Goal: Information Seeking & Learning: Learn about a topic

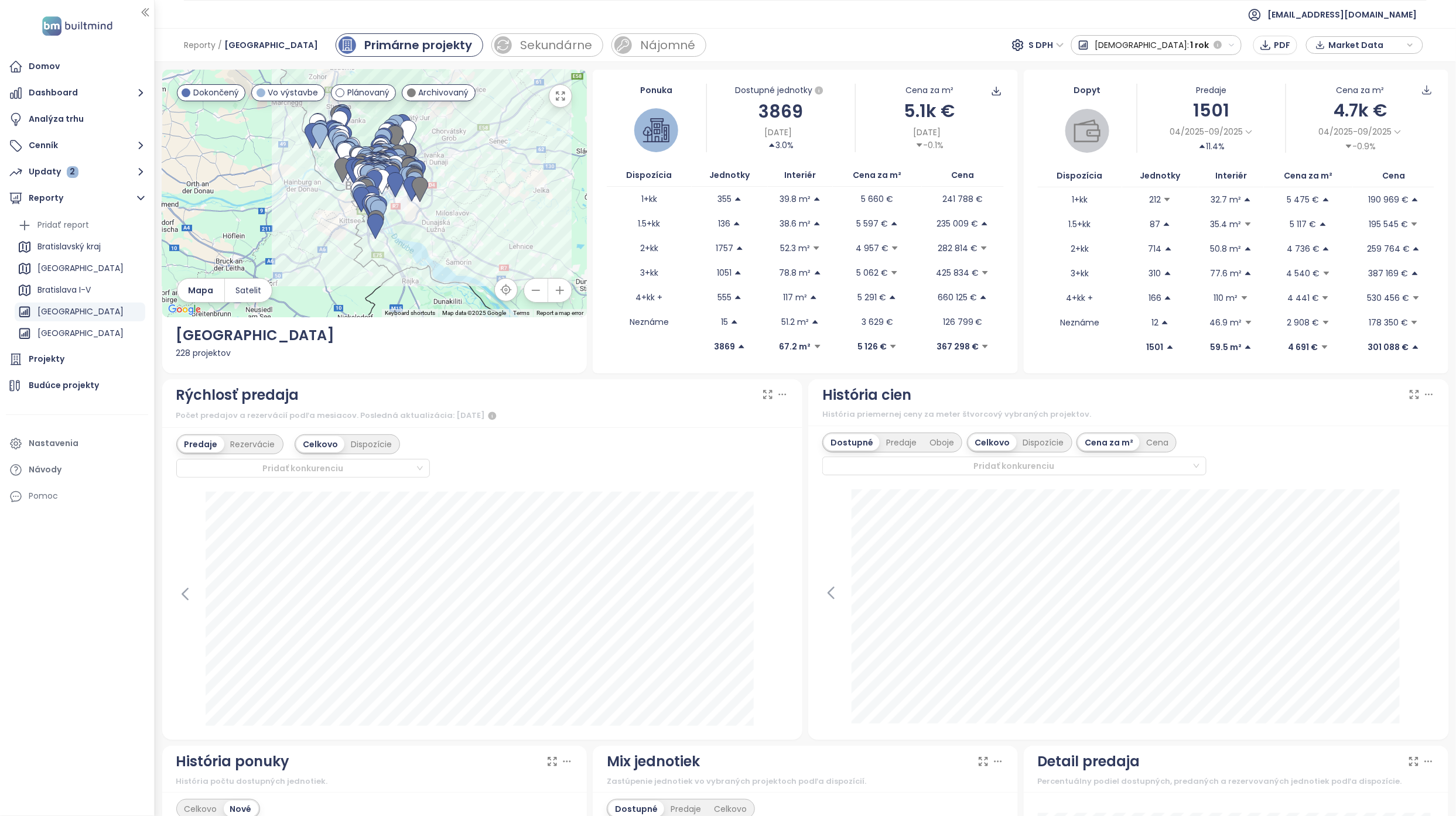
click at [706, 398] on div "Rýchlosť predaja" at bounding box center [482, 395] width 612 height 22
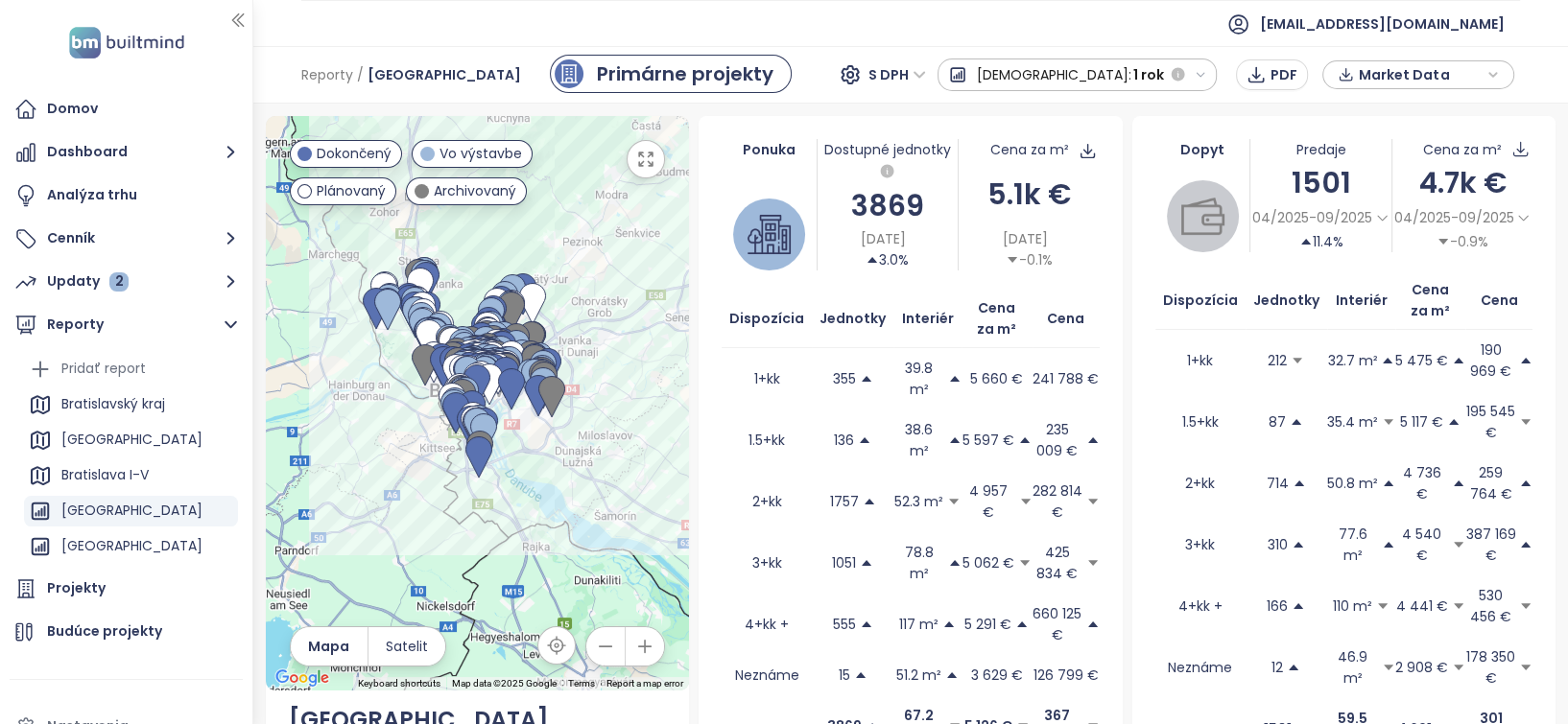
click at [1005, 36] on ul "[EMAIL_ADDRESS][DOMAIN_NAME]" at bounding box center [911, 23] width 1219 height 47
click at [422, 26] on ul "[EMAIL_ADDRESS][DOMAIN_NAME]" at bounding box center [911, 23] width 1219 height 47
click at [165, 148] on button "Dashboard" at bounding box center [126, 153] width 233 height 39
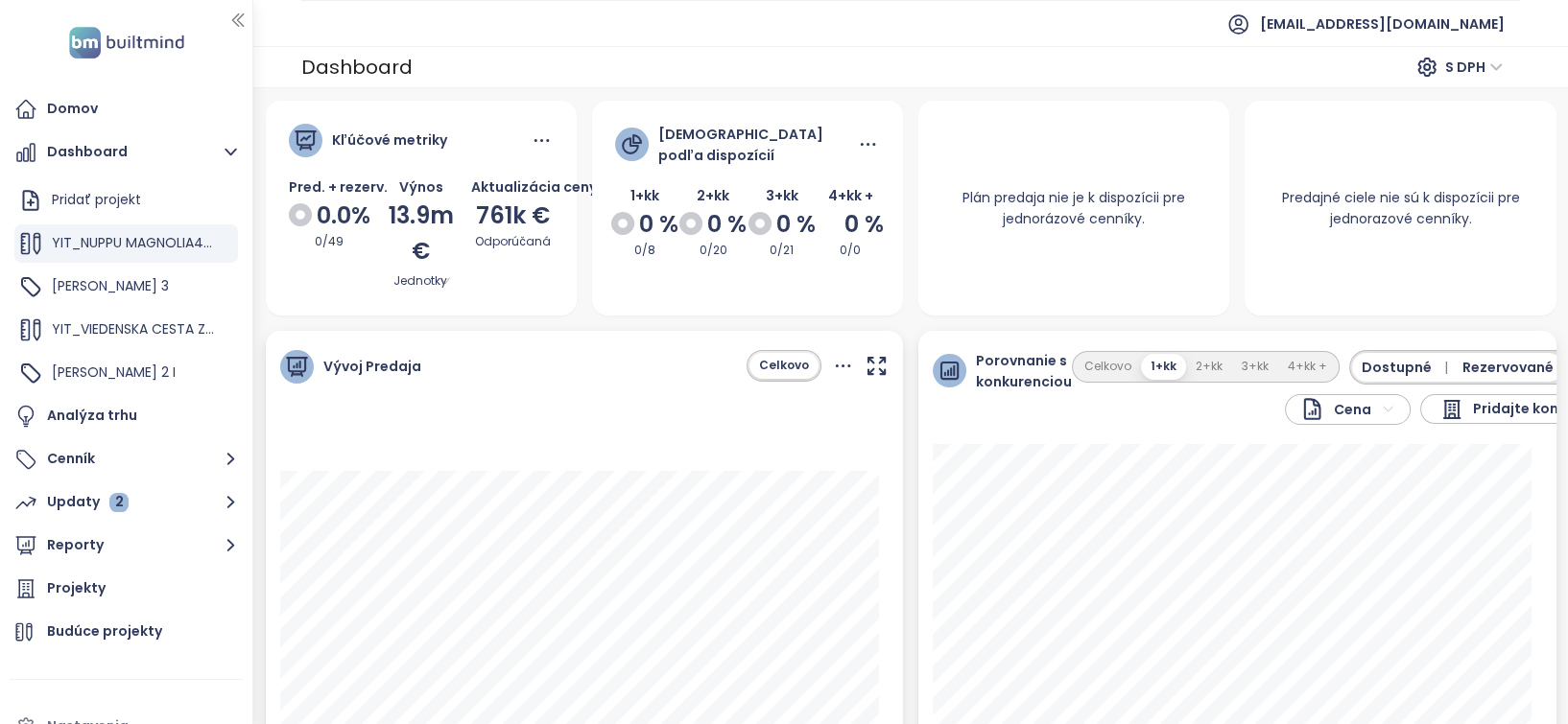
click at [617, 313] on div "Predaj podľa dispozícií 1+kk 0 % 0/8 2+kk 0 % 0/20 3+kk 0 % 0/21 4+kk + 0 % 0/0" at bounding box center [747, 208] width 311 height 215
click at [146, 576] on div "Projekty" at bounding box center [126, 589] width 233 height 39
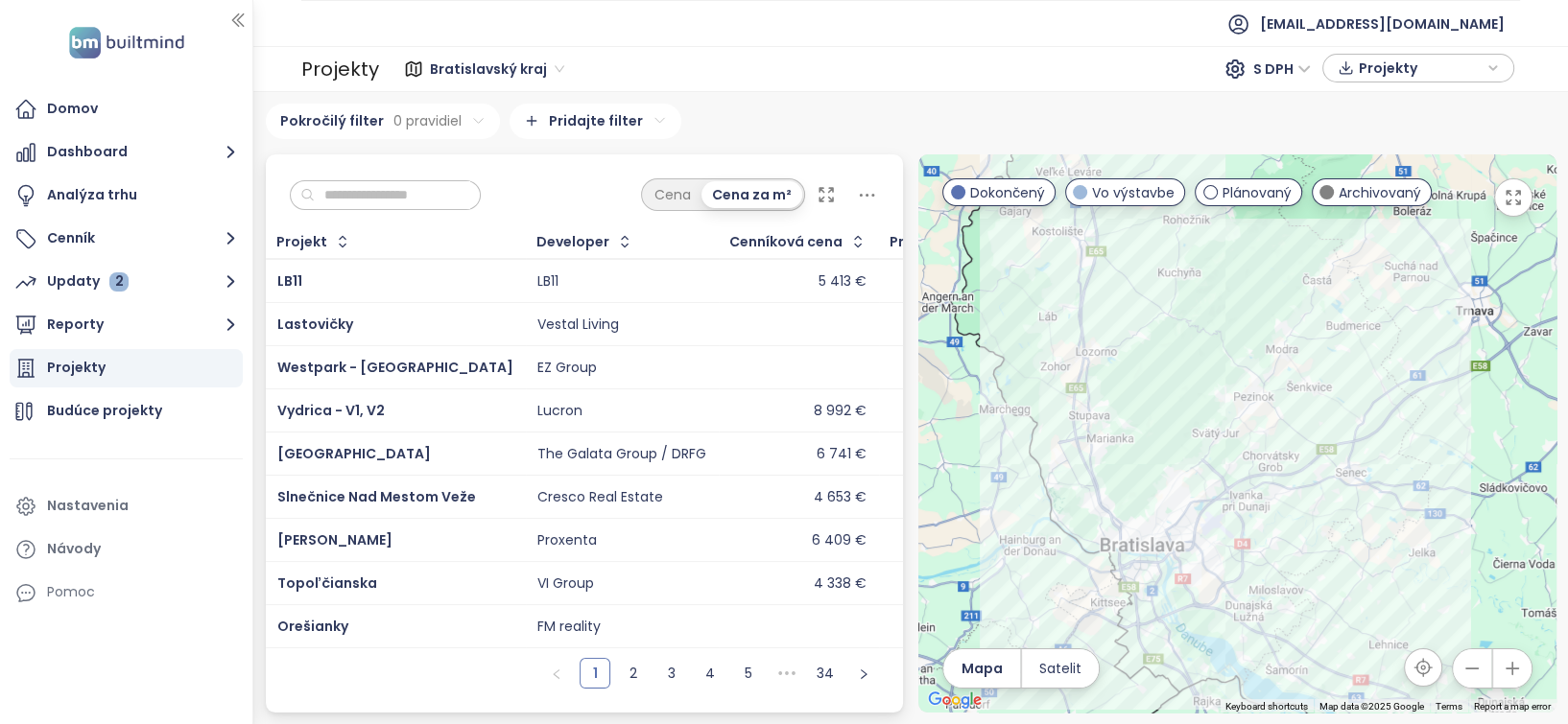
click at [435, 199] on input "text" at bounding box center [392, 195] width 155 height 29
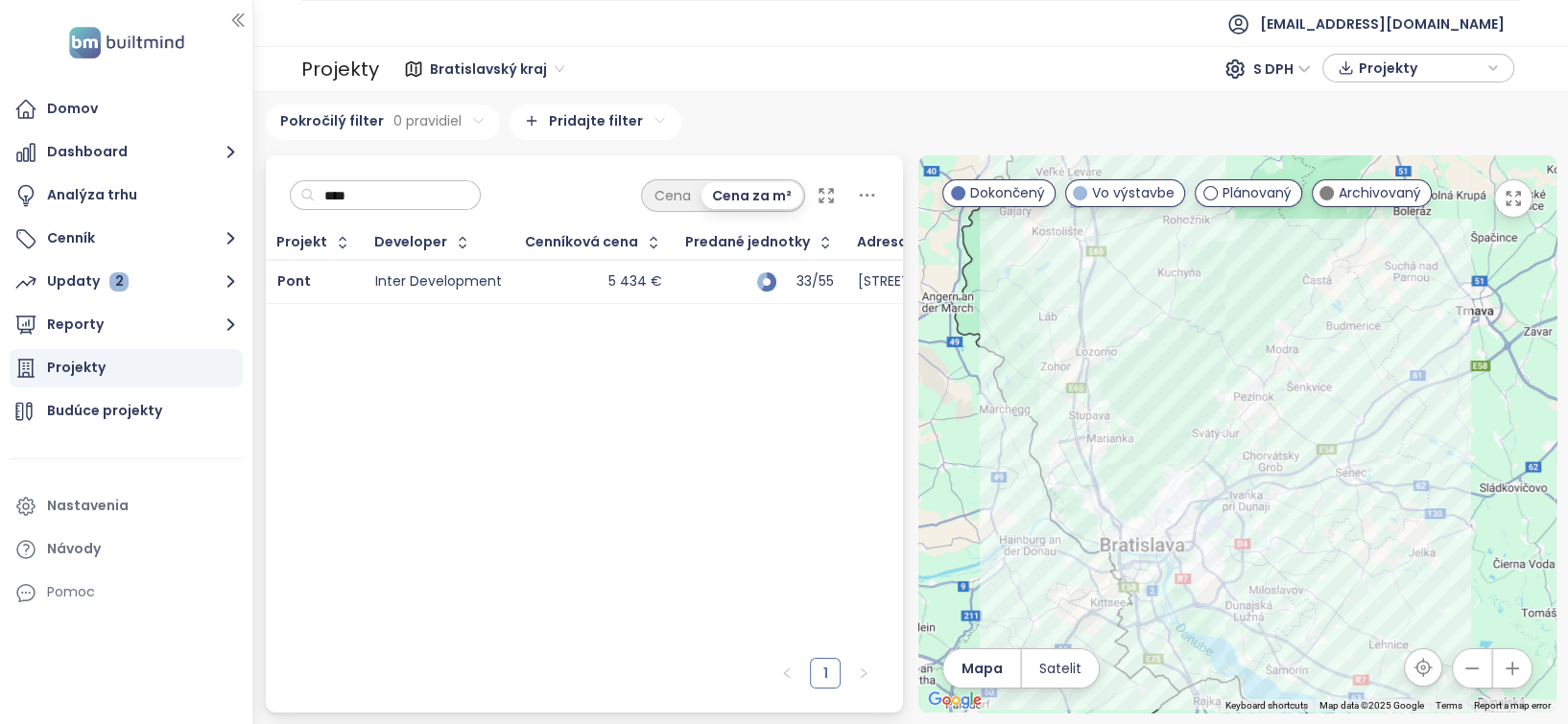
type input "****"
click at [468, 276] on div "Inter Development" at bounding box center [439, 282] width 127 height 17
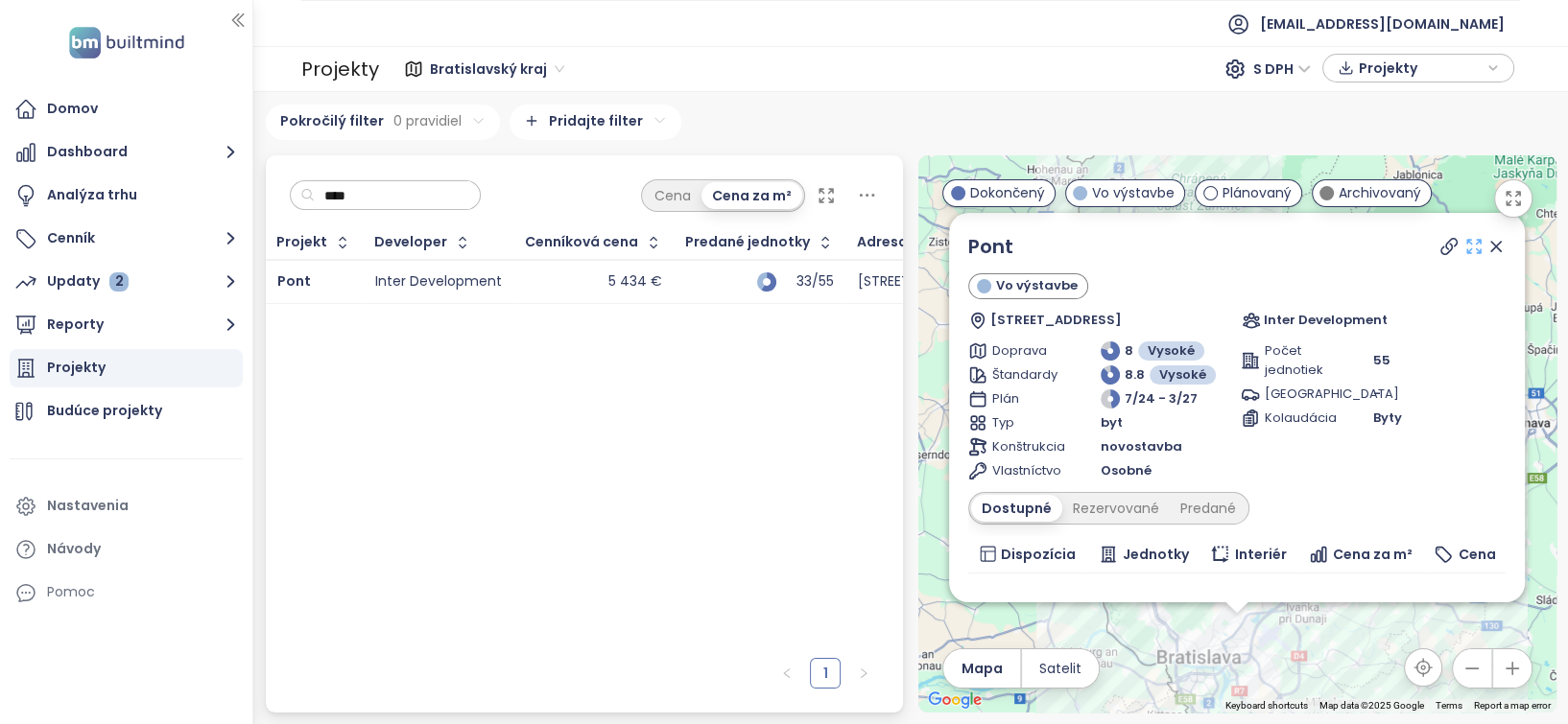
click at [1464, 244] on icon at bounding box center [1474, 246] width 19 height 19
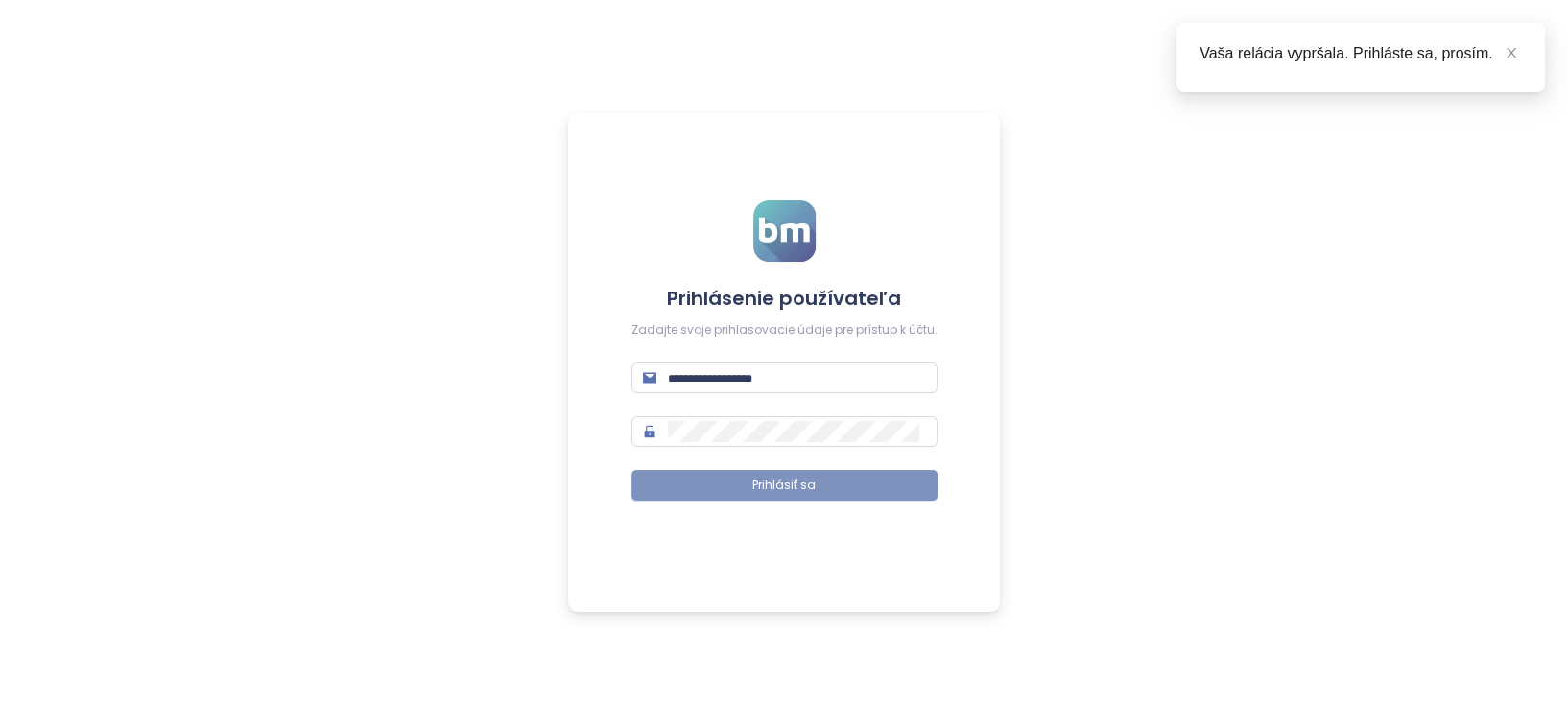
type input "**********"
click at [771, 487] on span "Prihlásiť sa" at bounding box center [784, 485] width 64 height 18
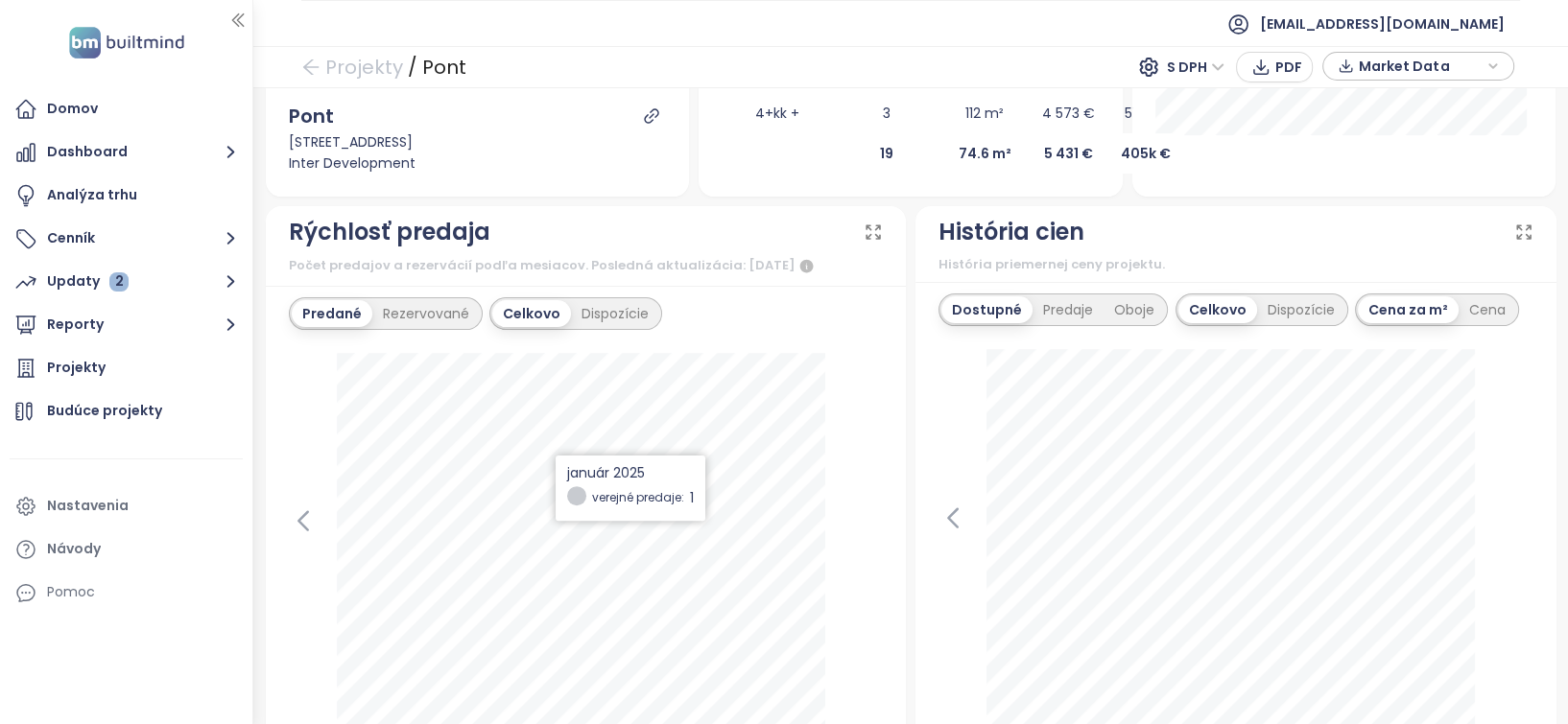
scroll to position [639, 0]
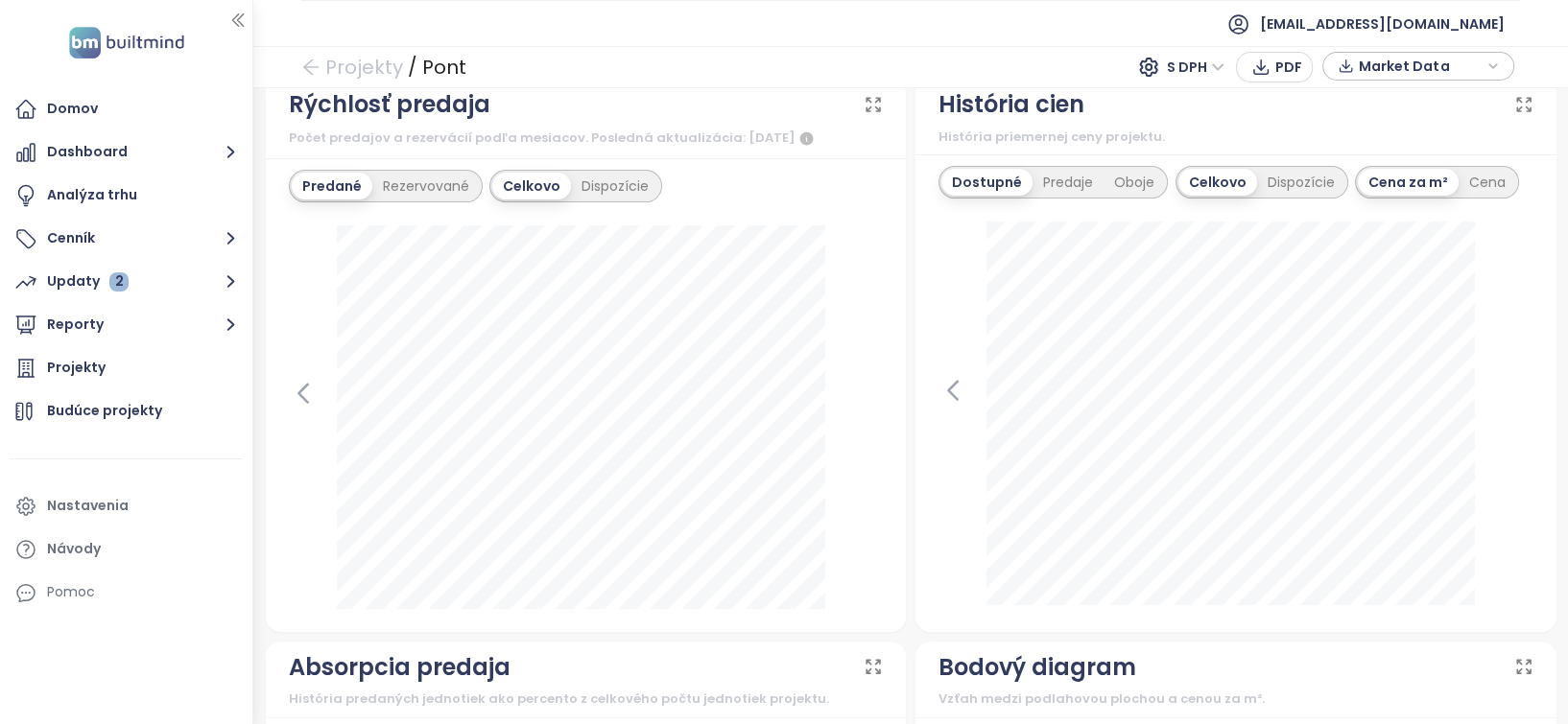
click at [847, 334] on div "august 2025 verejné predaje: 2" at bounding box center [586, 417] width 595 height 384
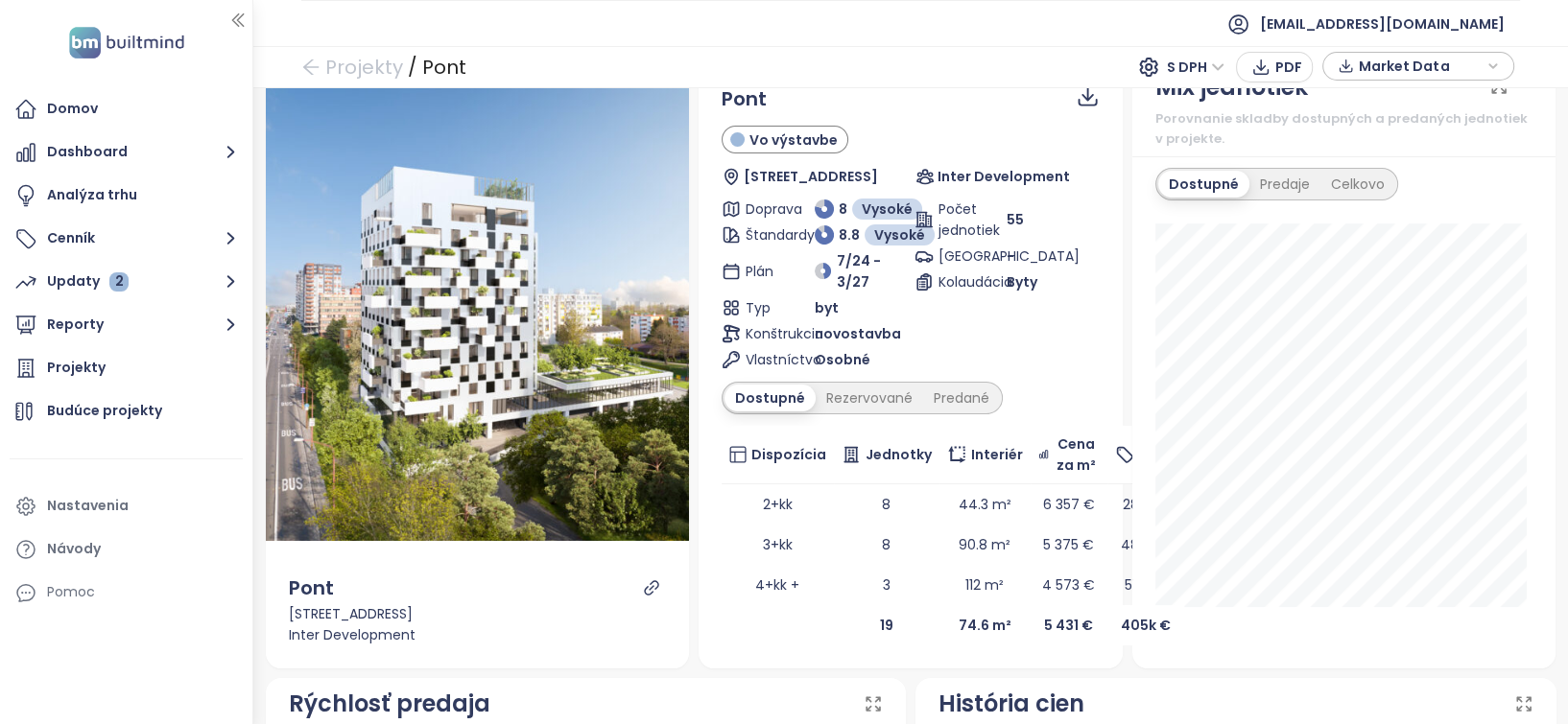
scroll to position [0, 0]
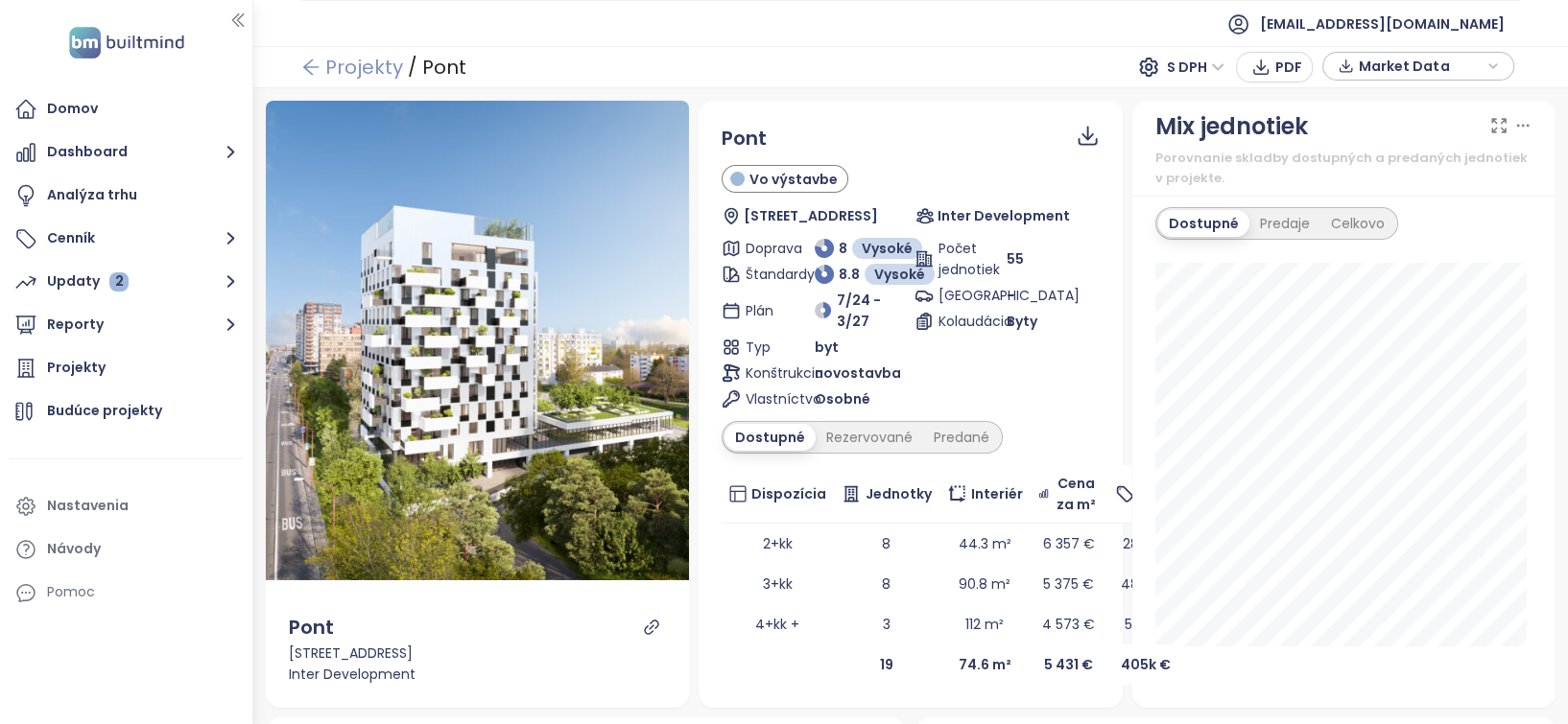
click at [316, 73] on icon "arrow-left" at bounding box center [311, 67] width 19 height 19
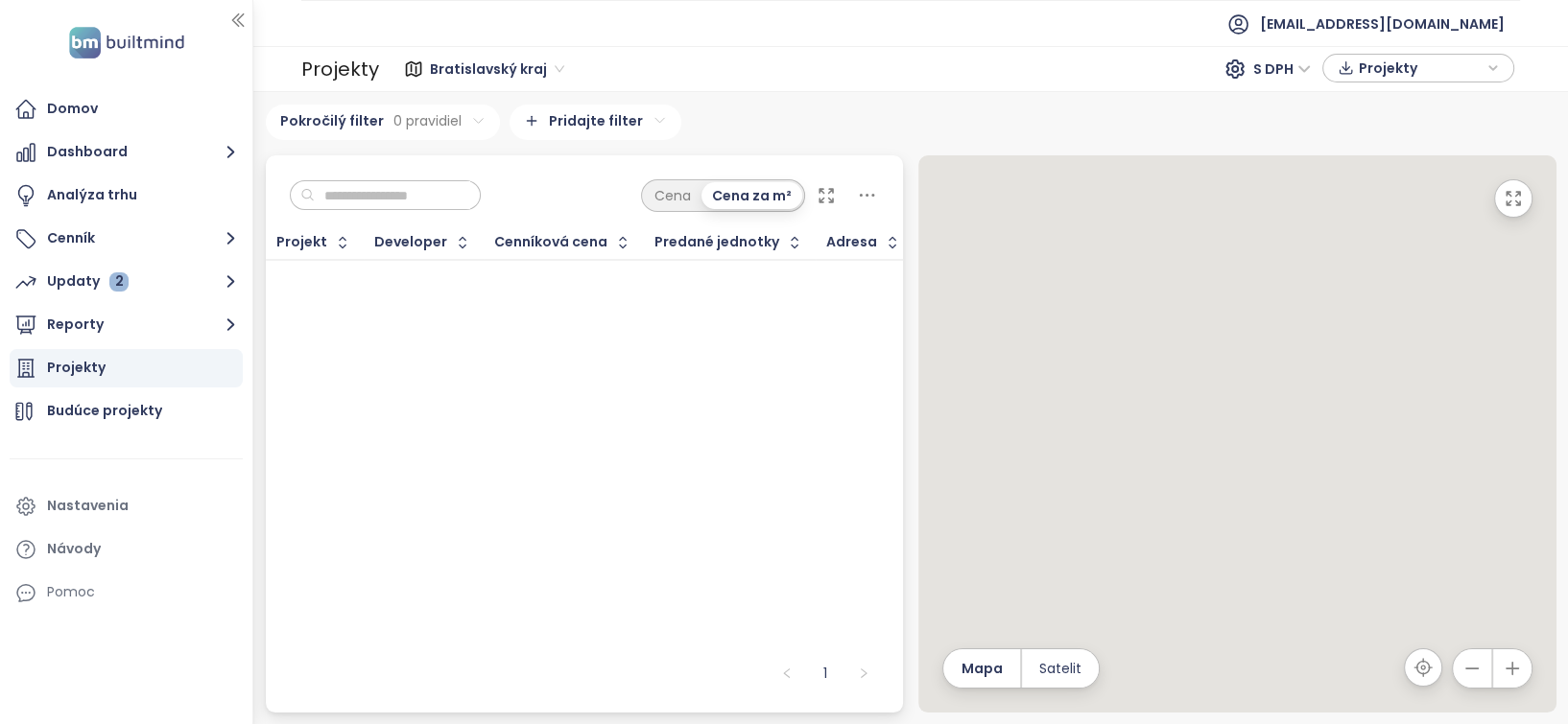
click at [426, 194] on input "text" at bounding box center [392, 195] width 155 height 29
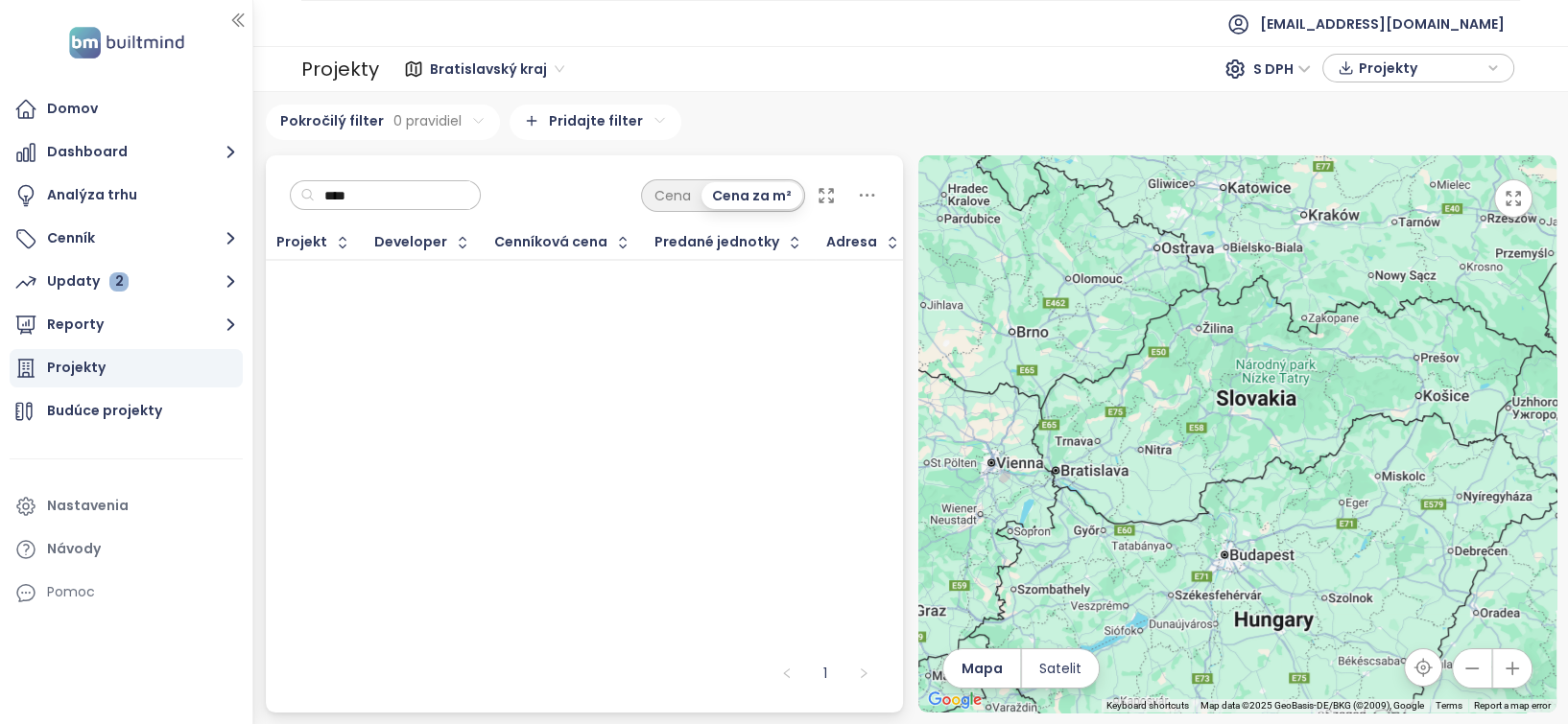
type input "*****"
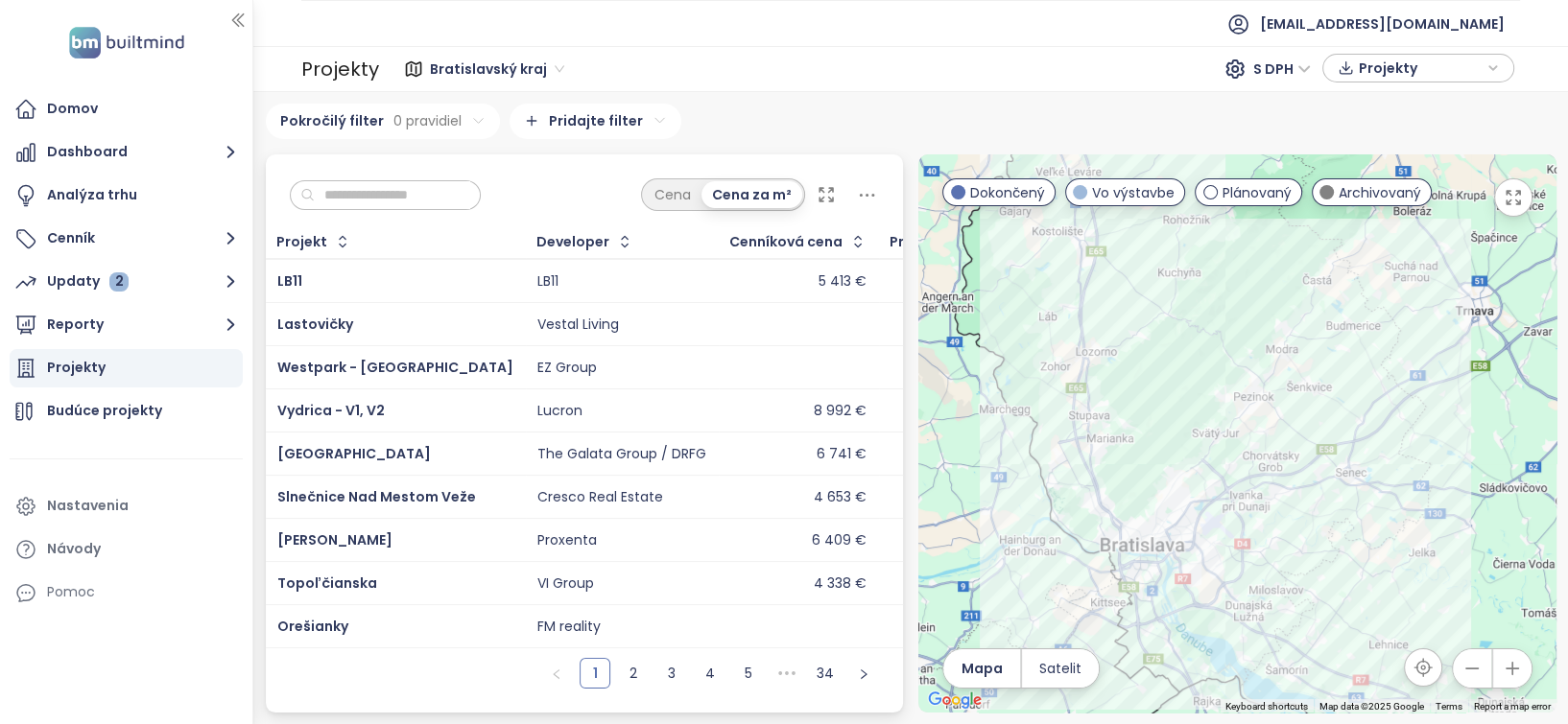
click at [425, 191] on input "text" at bounding box center [392, 195] width 155 height 29
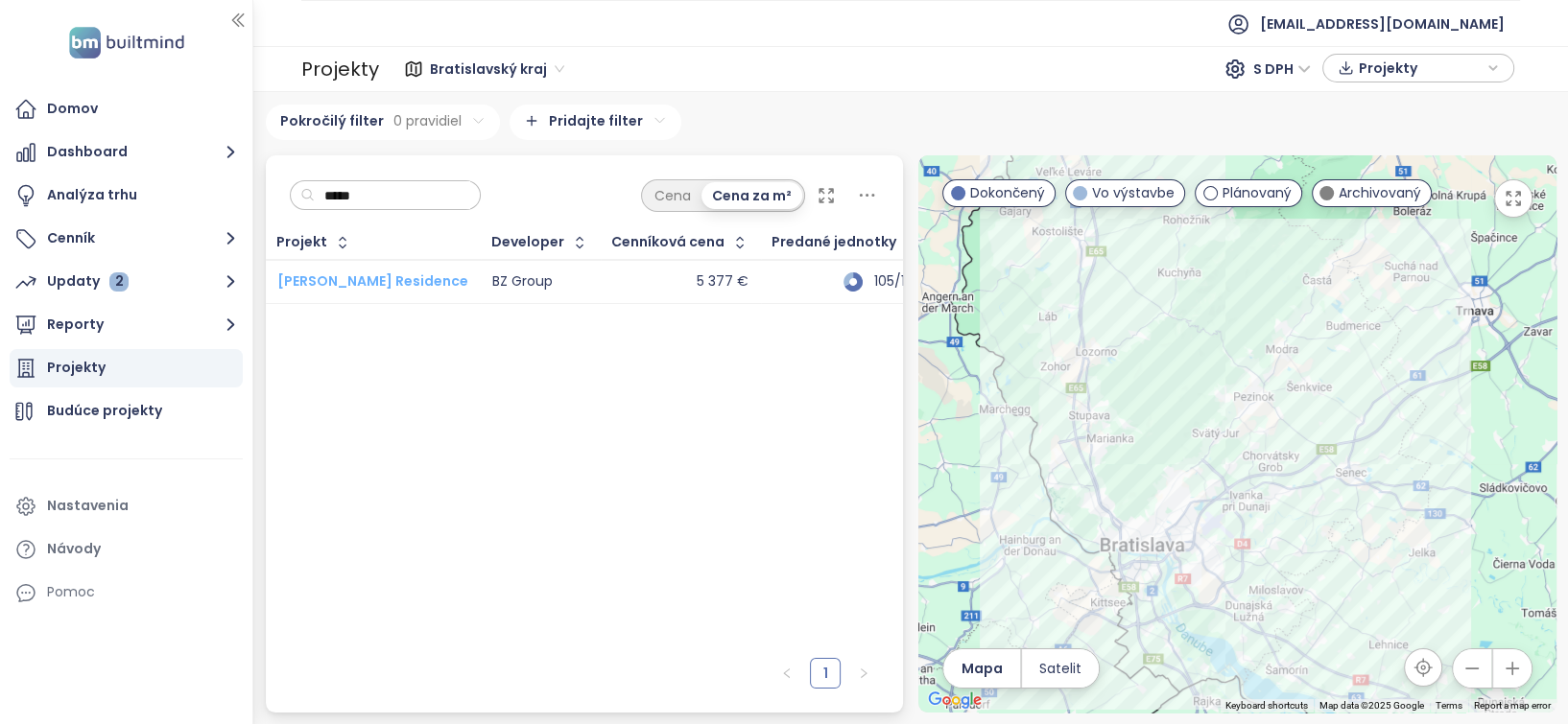
type input "*****"
click at [357, 279] on span "Olivia Residence" at bounding box center [373, 281] width 191 height 19
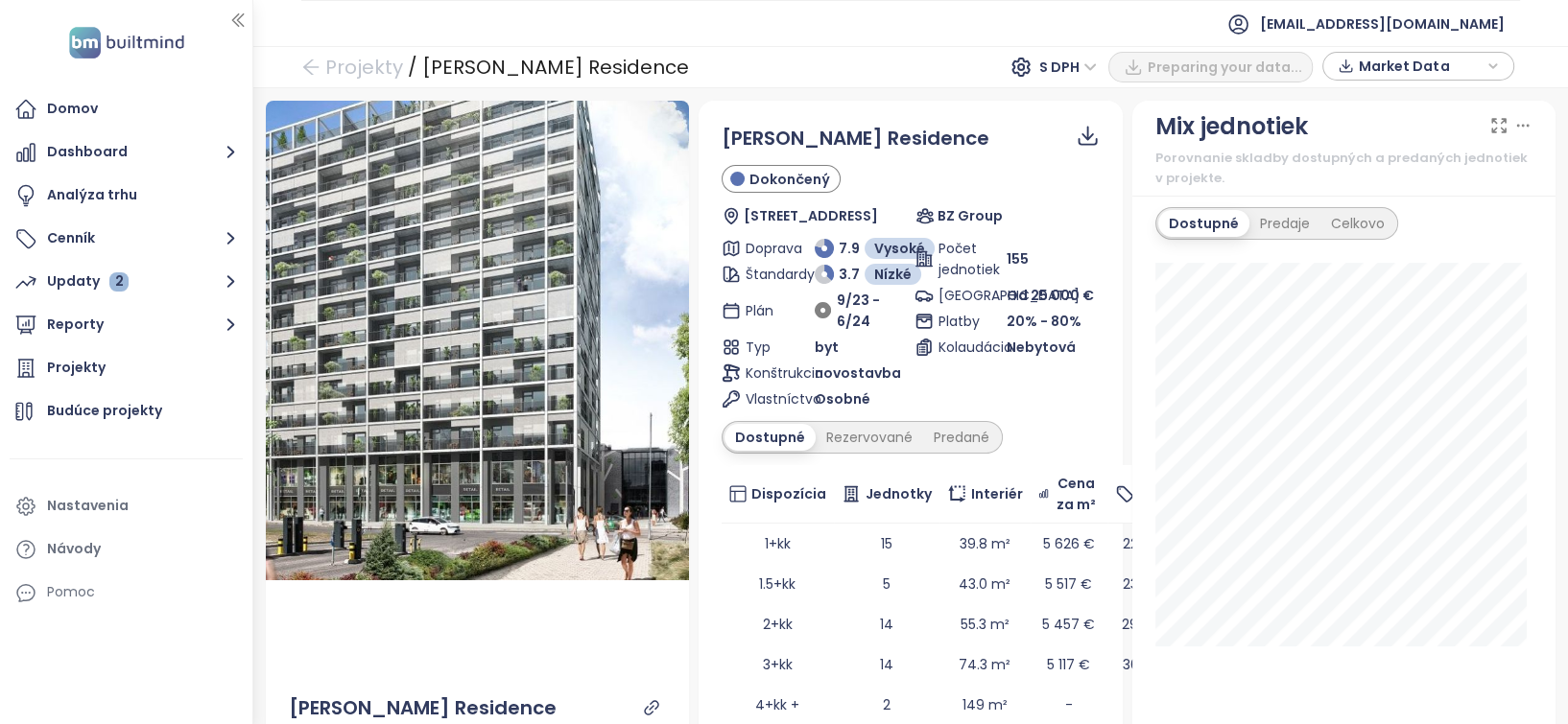
click at [1071, 428] on div "Dostupné Rezervované Predané" at bounding box center [910, 438] width 378 height 33
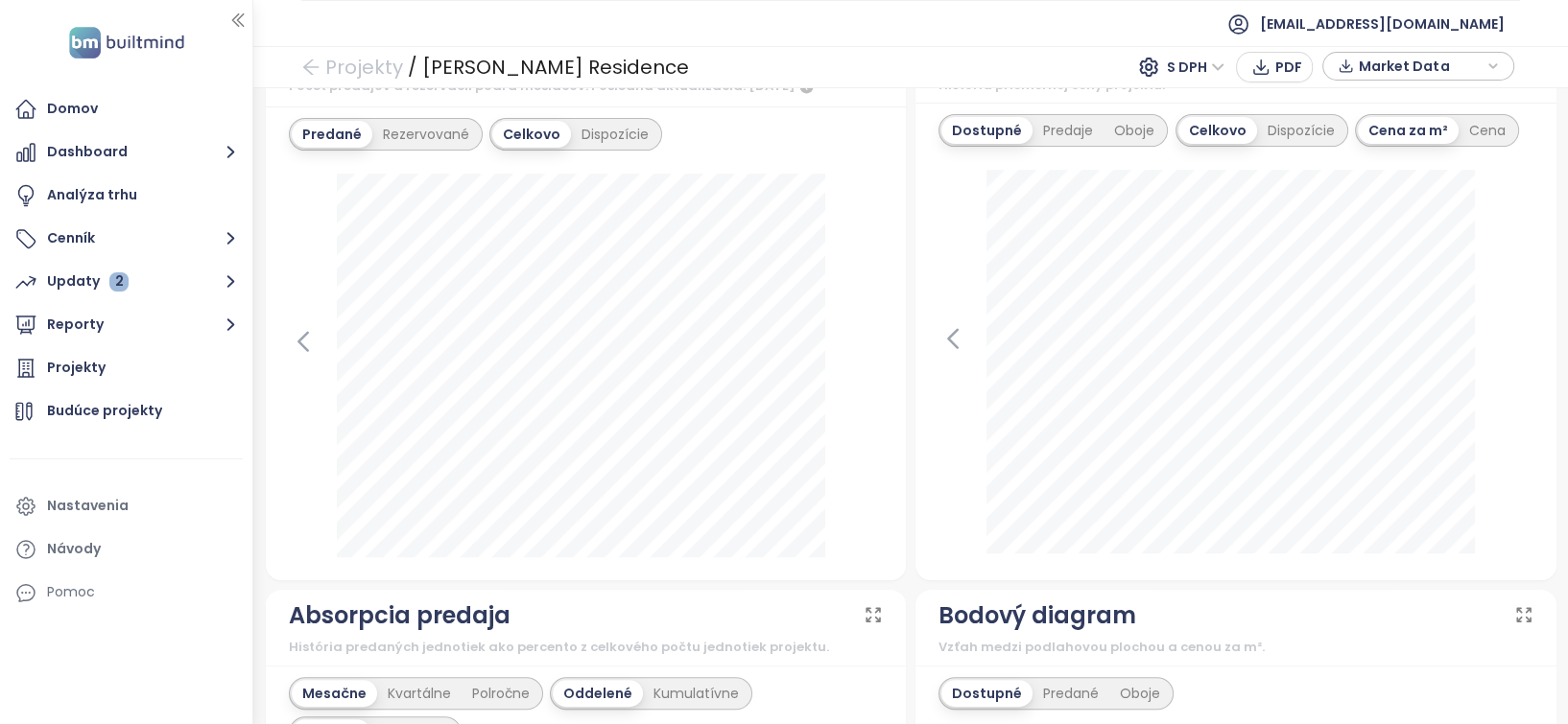
scroll to position [775, 0]
click at [307, 71] on icon "arrow-left" at bounding box center [311, 67] width 19 height 19
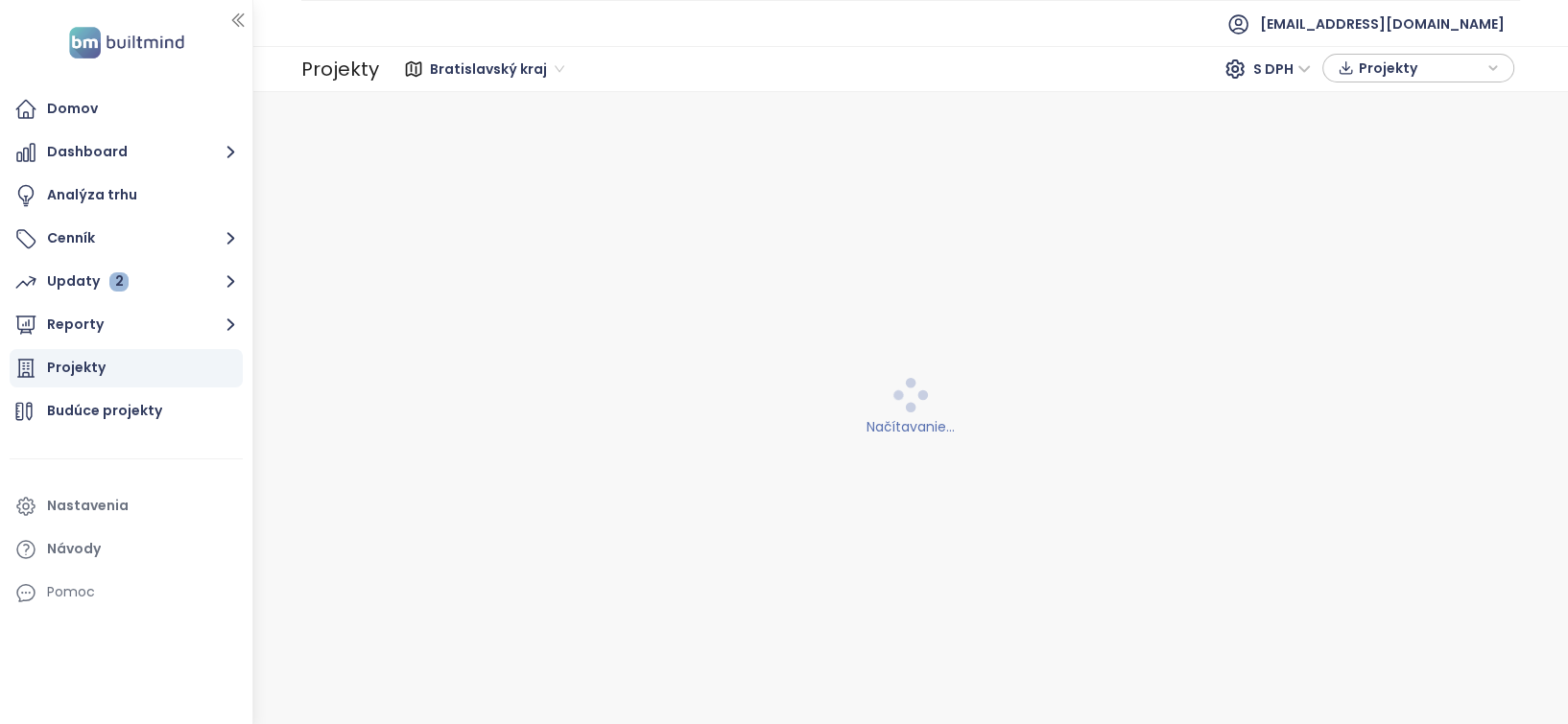
click at [137, 372] on div "Projekty" at bounding box center [126, 369] width 233 height 39
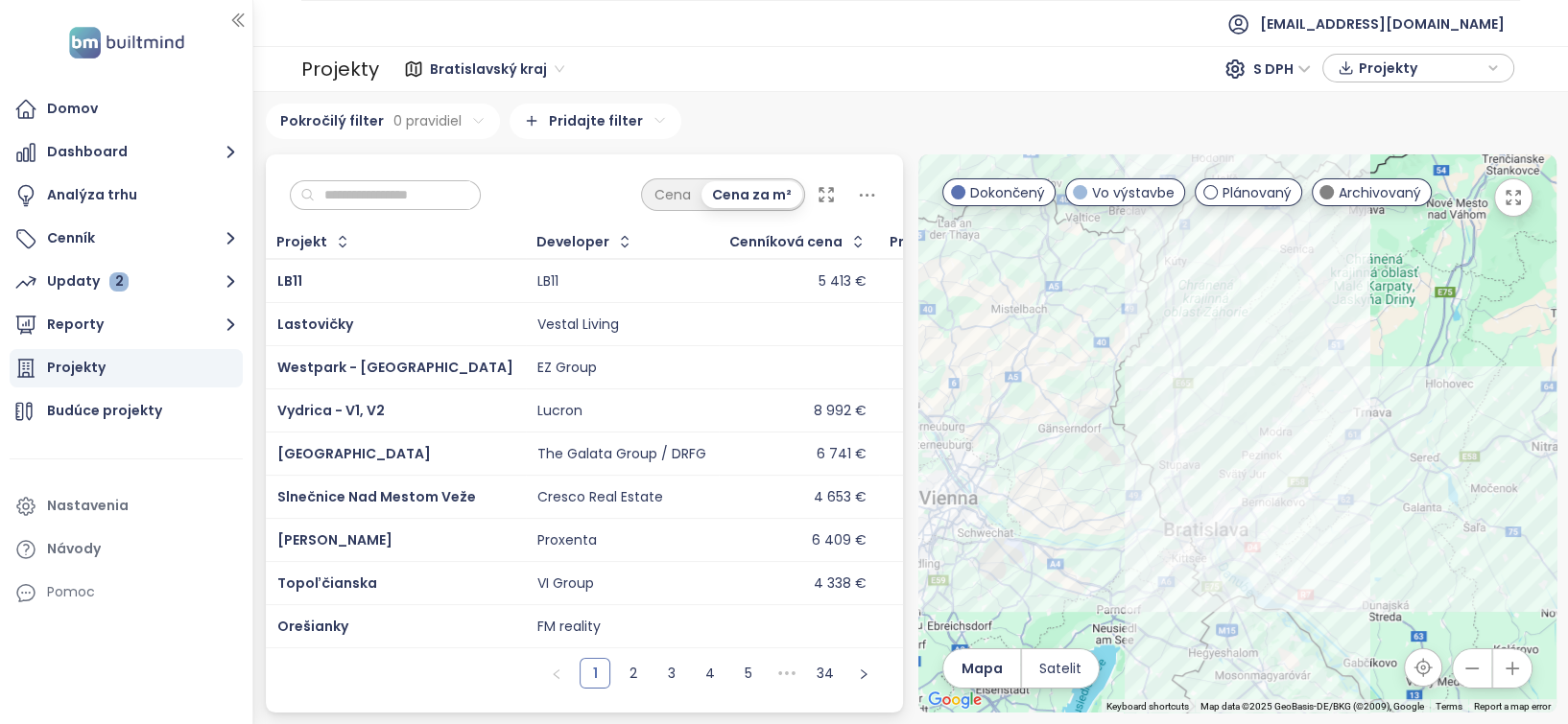
click at [357, 203] on input "text" at bounding box center [392, 195] width 155 height 29
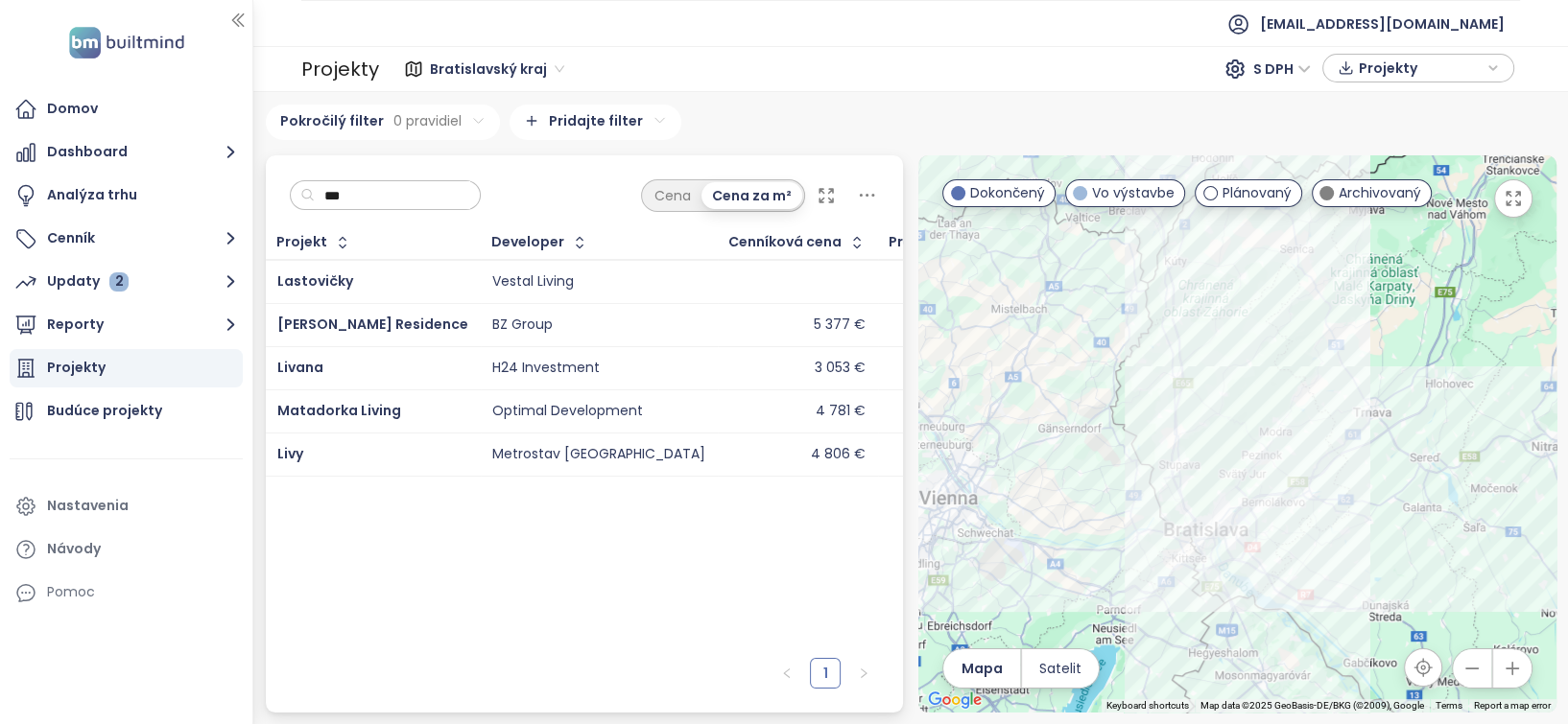
click at [492, 452] on div "Metrostav Slovakia" at bounding box center [598, 454] width 213 height 17
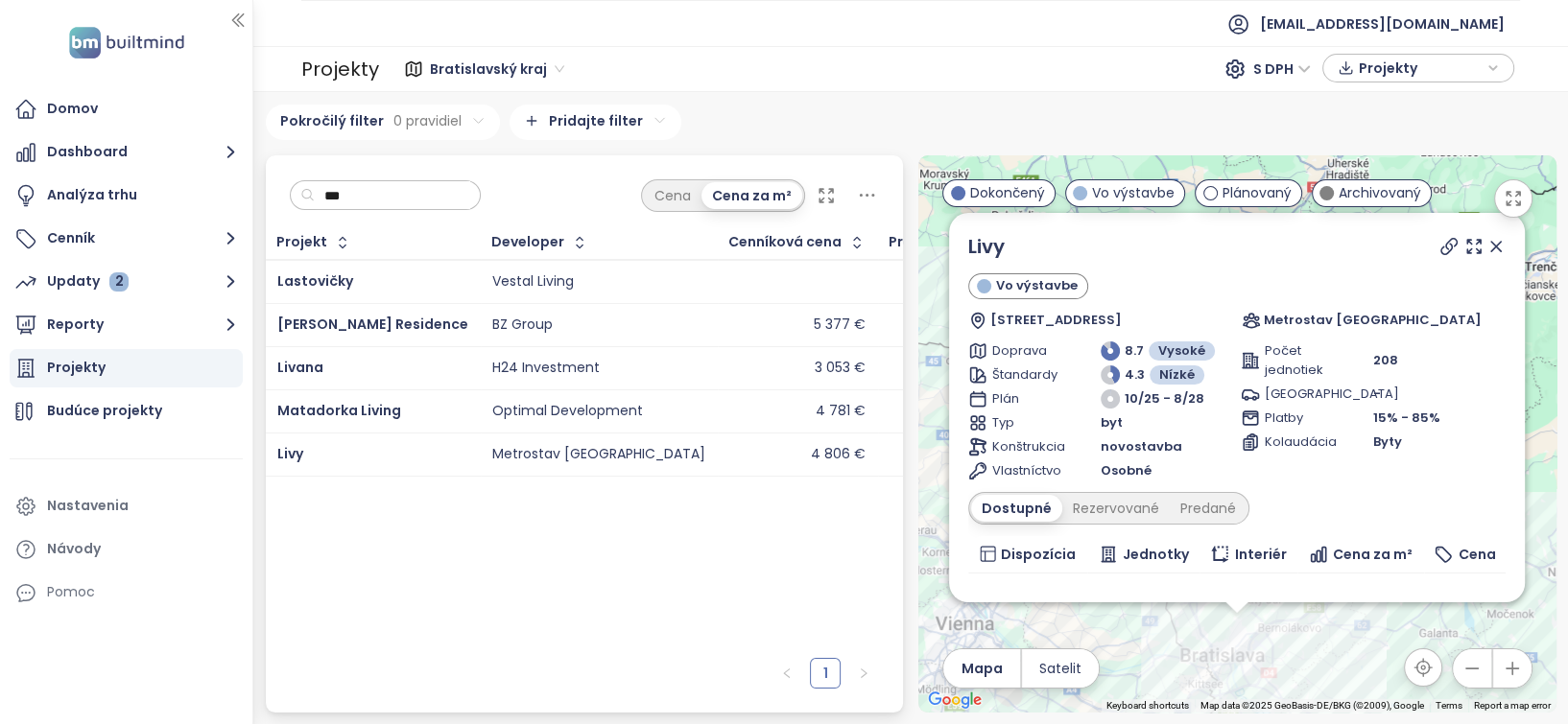
click at [401, 593] on div "Projekt Developer Cenníková cena Predané jednotky Adresa Začiatok výstavby Zači…" at bounding box center [584, 437] width 638 height 423
click at [416, 606] on div "Projekt Developer Cenníková cena Predané jednotky Adresa Začiatok výstavby Zači…" at bounding box center [584, 437] width 638 height 423
click at [818, 541] on div "Projekt Developer Cenníková cena Predané jednotky Adresa Začiatok výstavby Zači…" at bounding box center [584, 437] width 638 height 423
click at [390, 194] on input "***" at bounding box center [392, 195] width 155 height 29
type input "*"
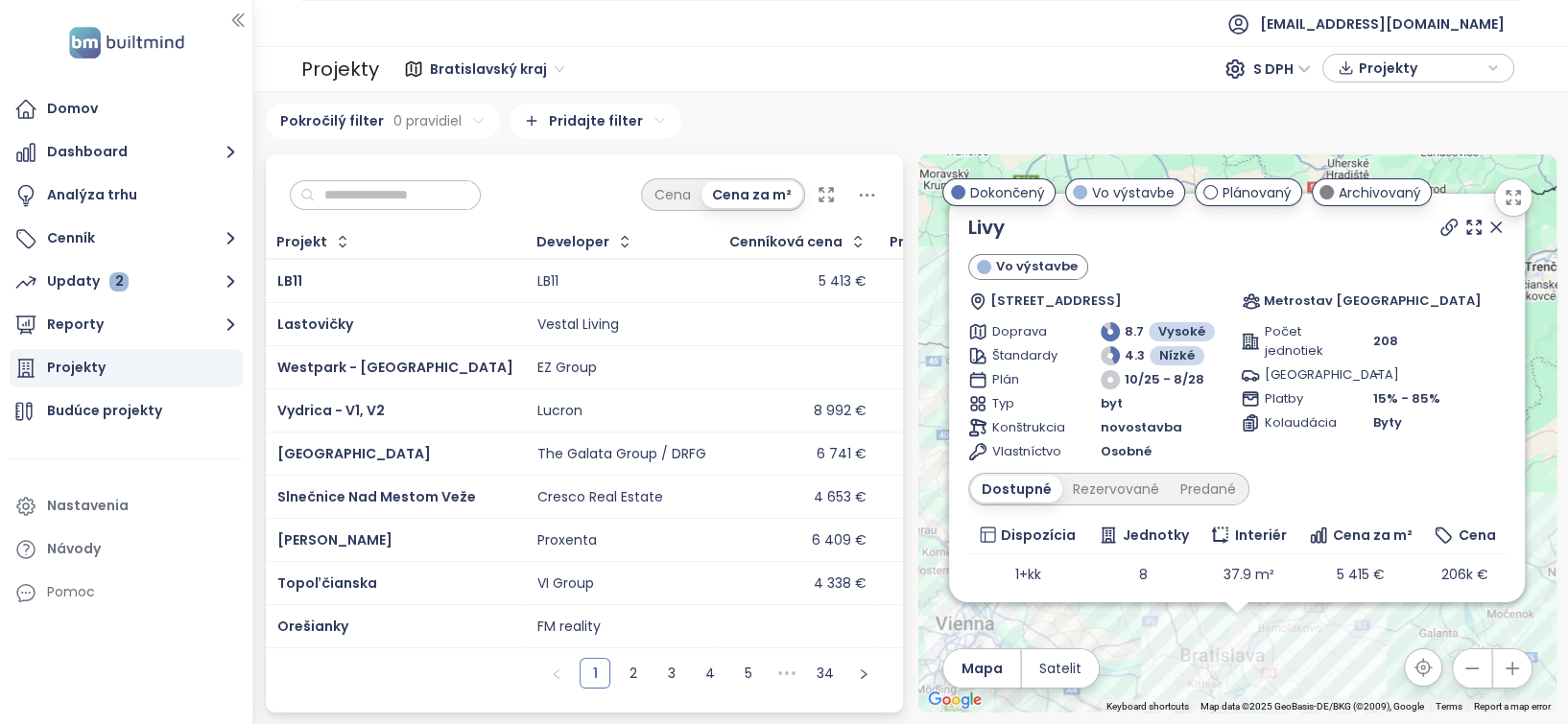
click at [390, 194] on input "text" at bounding box center [392, 195] width 155 height 29
click at [541, 190] on div "Cena Cena za m²" at bounding box center [584, 190] width 638 height 71
click at [1491, 232] on icon at bounding box center [1496, 227] width 10 height 10
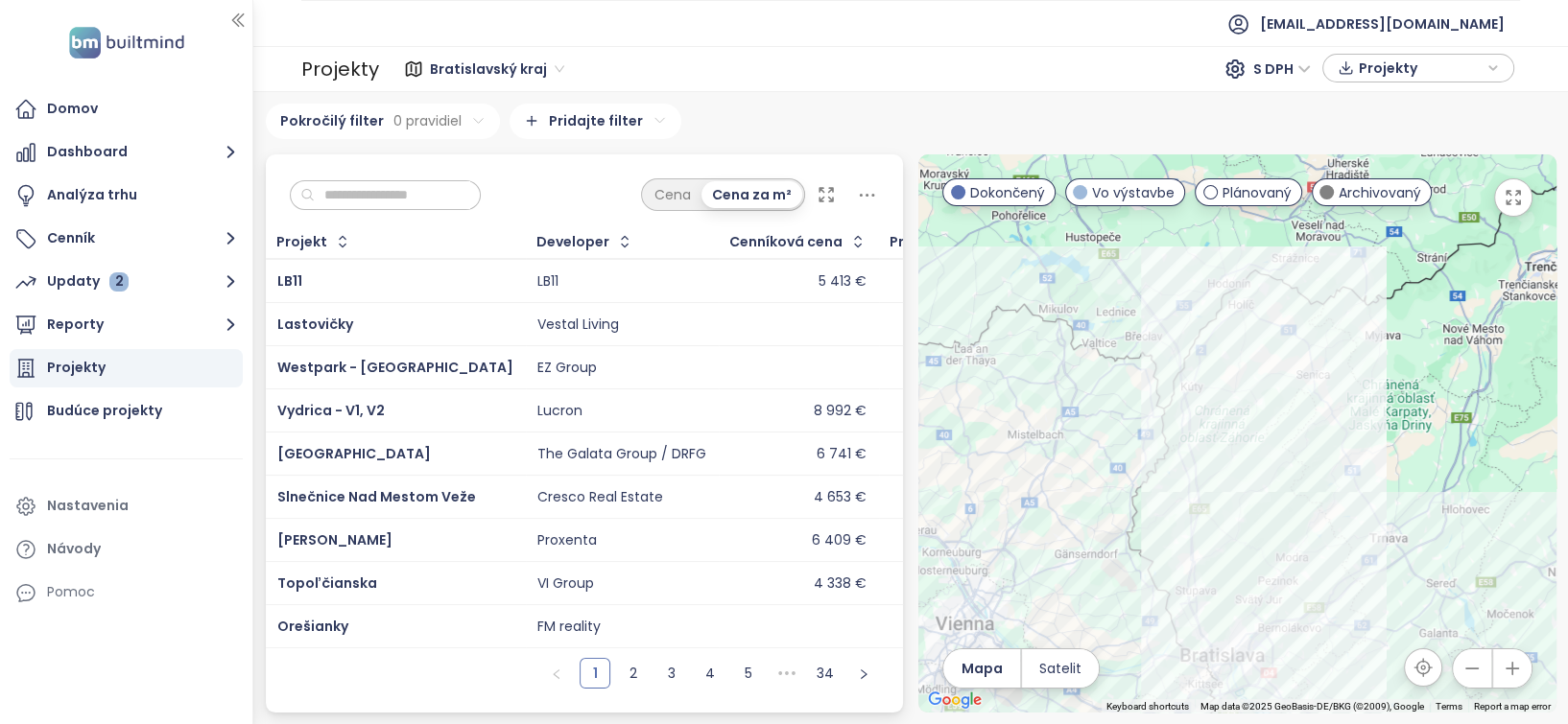
click at [839, 57] on div "Bratislavský kraj S DPH Projekty" at bounding box center [949, 69] width 1129 height 31
click at [558, 154] on div "Cena Cena za m²" at bounding box center [584, 190] width 638 height 71
click at [652, 92] on div "Bratislavský kraj 303 projektov Area Košický kraj 55 projektov Area Bratislava …" at bounding box center [910, 408] width 1314 height 633
click at [116, 324] on button "Reporty" at bounding box center [126, 325] width 233 height 39
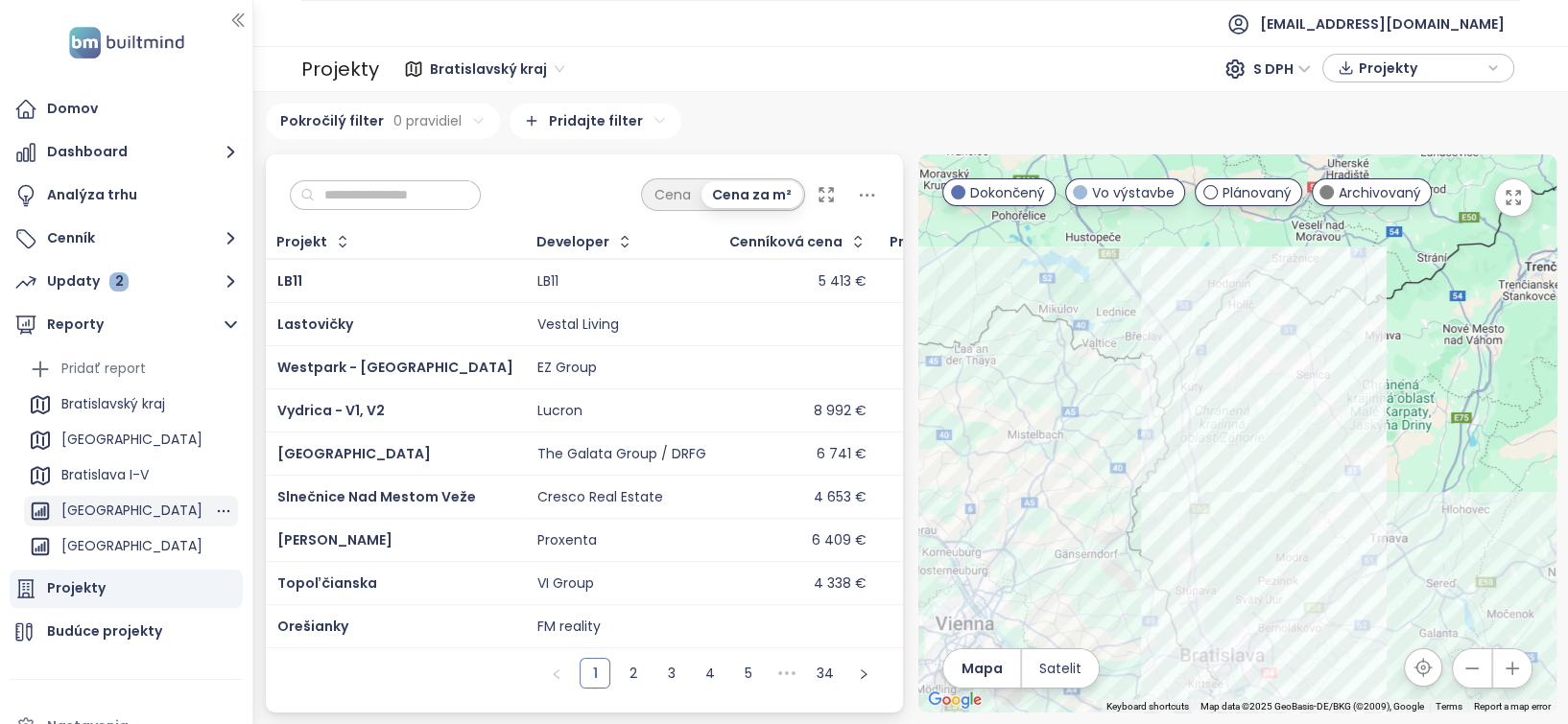
click at [117, 508] on div "[GEOGRAPHIC_DATA]" at bounding box center [132, 510] width 141 height 24
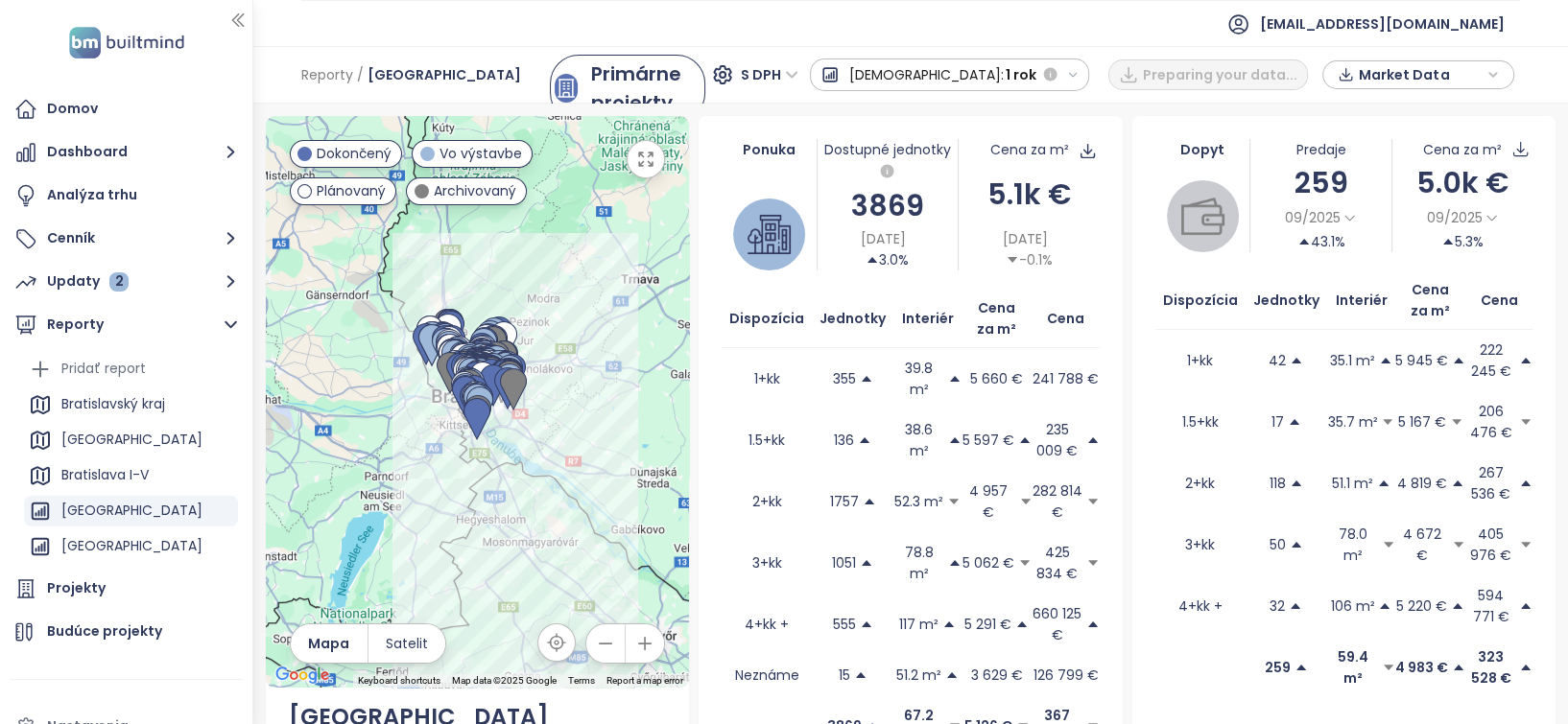
click at [677, 58] on div "Primárne projekty Sekundárne Nájomné" at bounding box center [613, 75] width 127 height 40
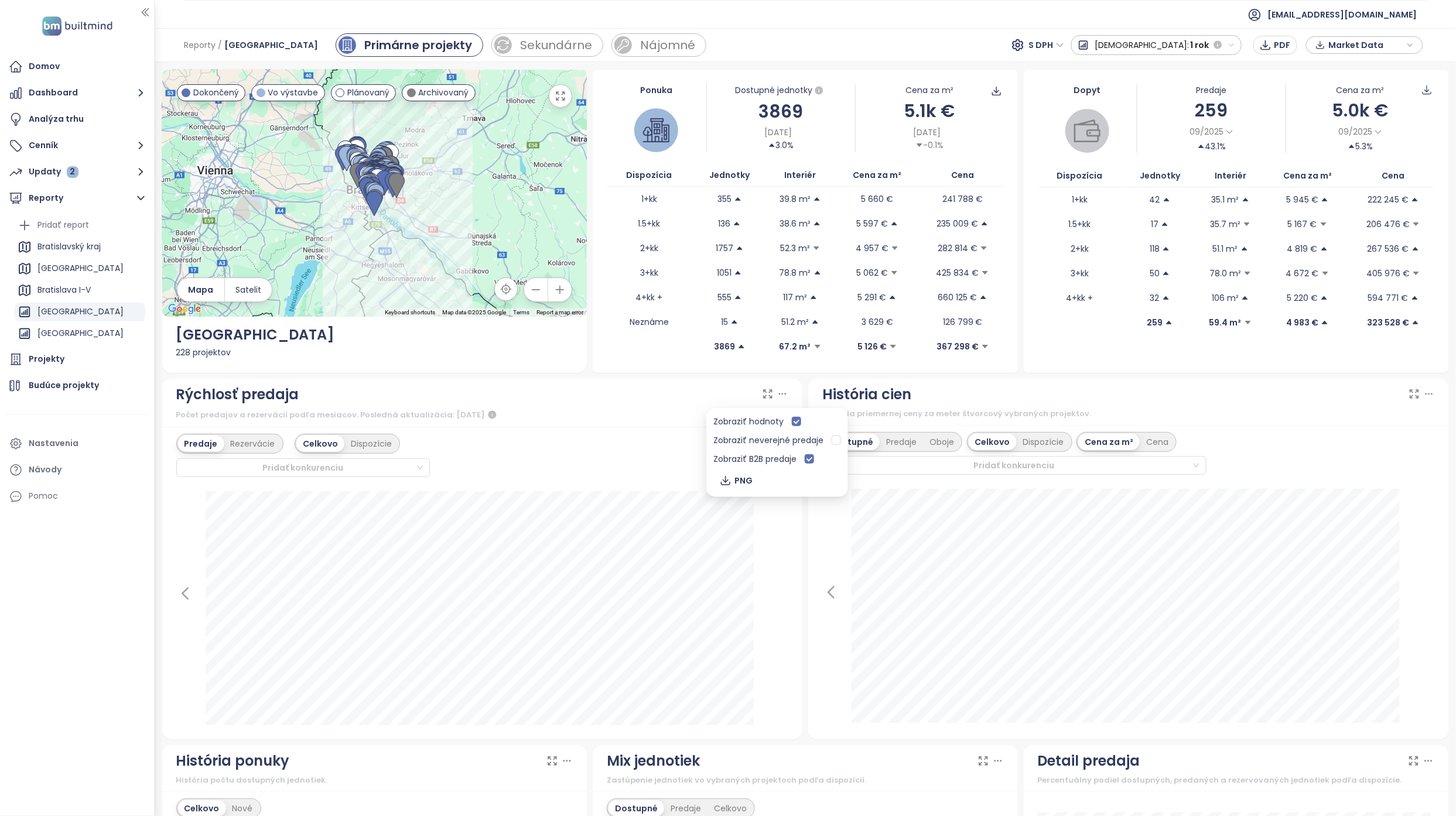
click at [780, 394] on icon at bounding box center [783, 394] width 12 height 12
click at [841, 441] on div "Zobraziť hodnoty Zobraziť neverejné predaje Zobraziť B2B predaje PNG" at bounding box center [777, 452] width 142 height 89
click at [769, 441] on div at bounding box center [482, 608] width 612 height 234
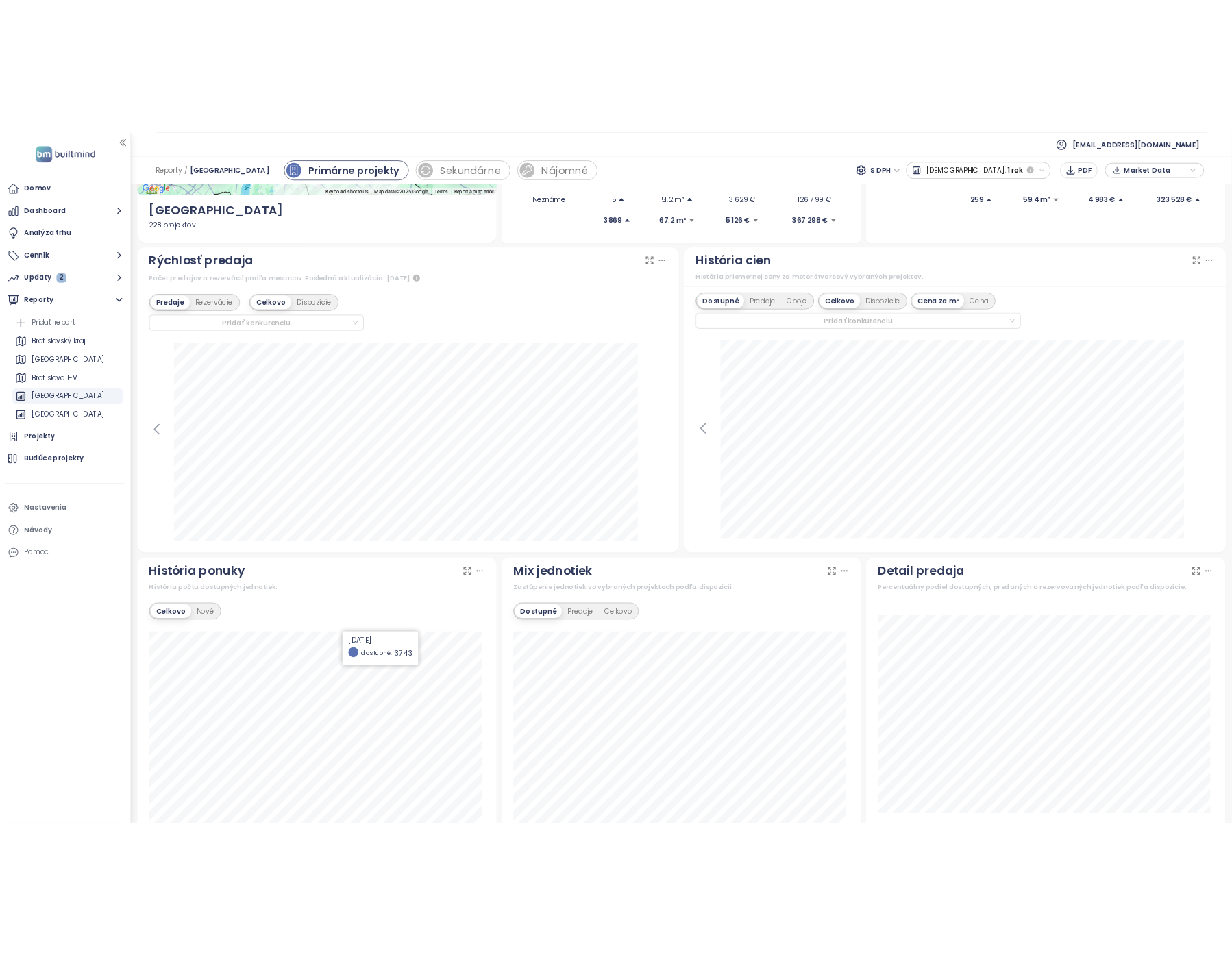
scroll to position [548, 0]
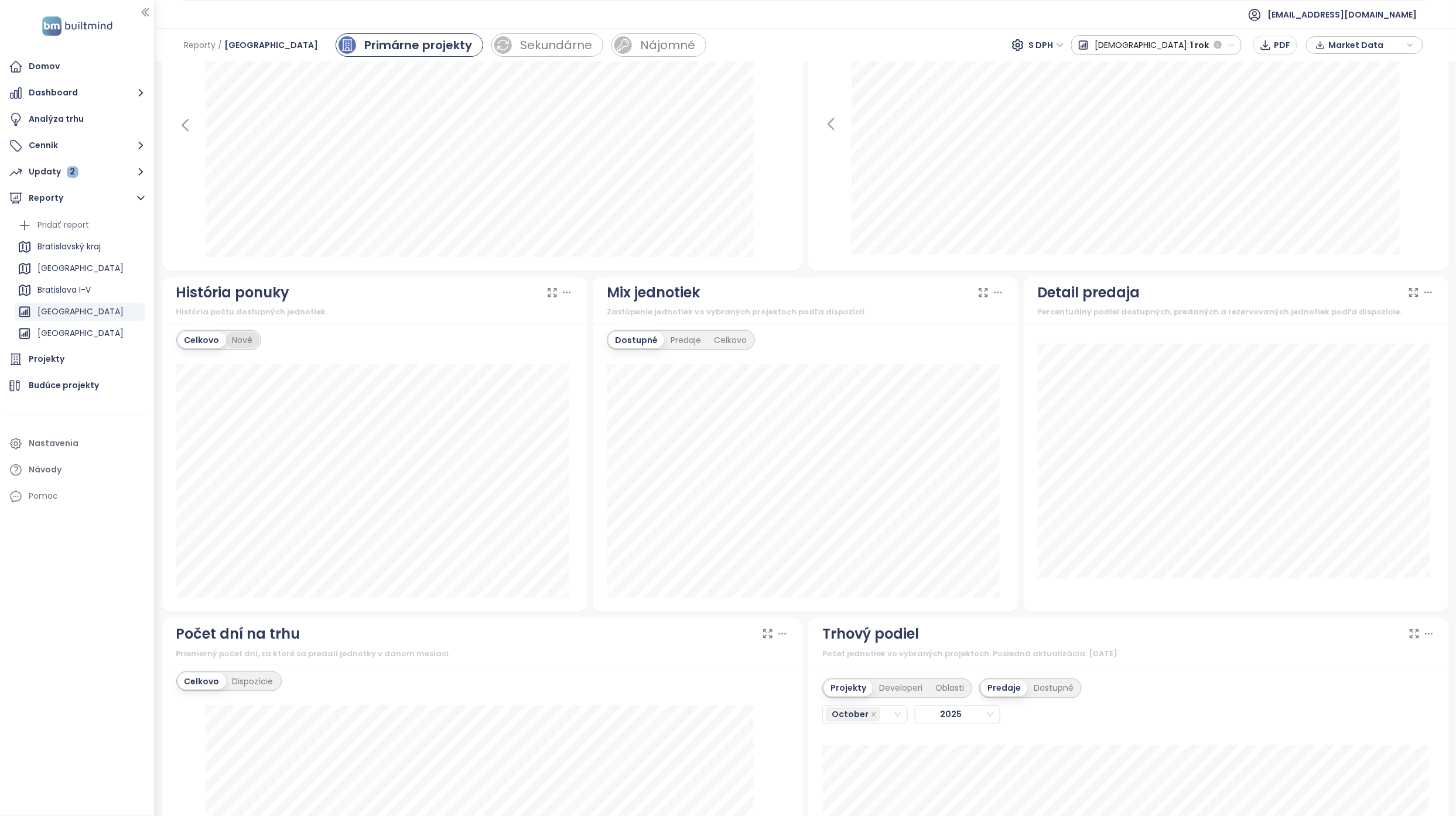
click at [256, 342] on div "Nové" at bounding box center [243, 340] width 33 height 16
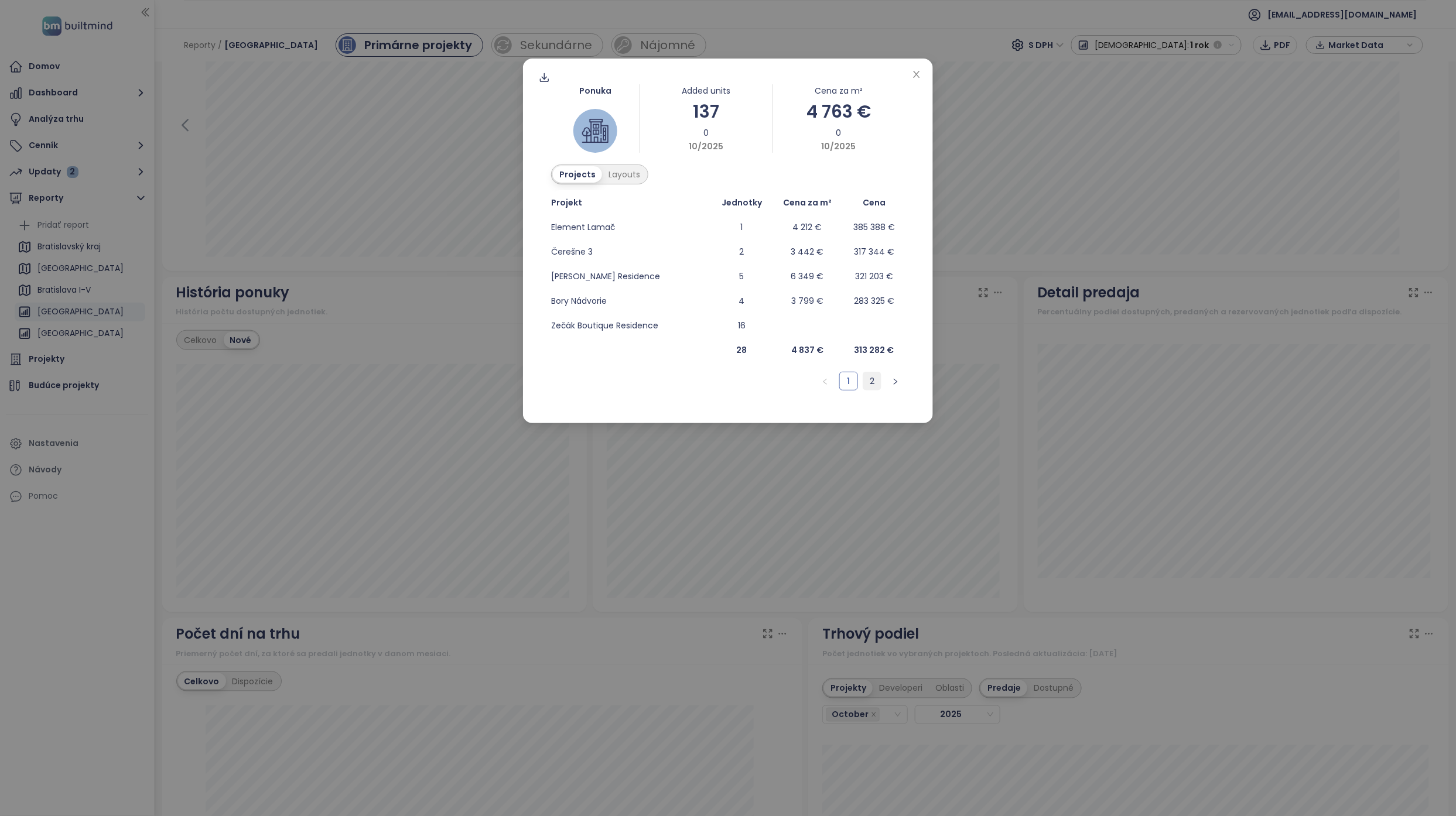
click at [871, 378] on link "2" at bounding box center [872, 381] width 18 height 18
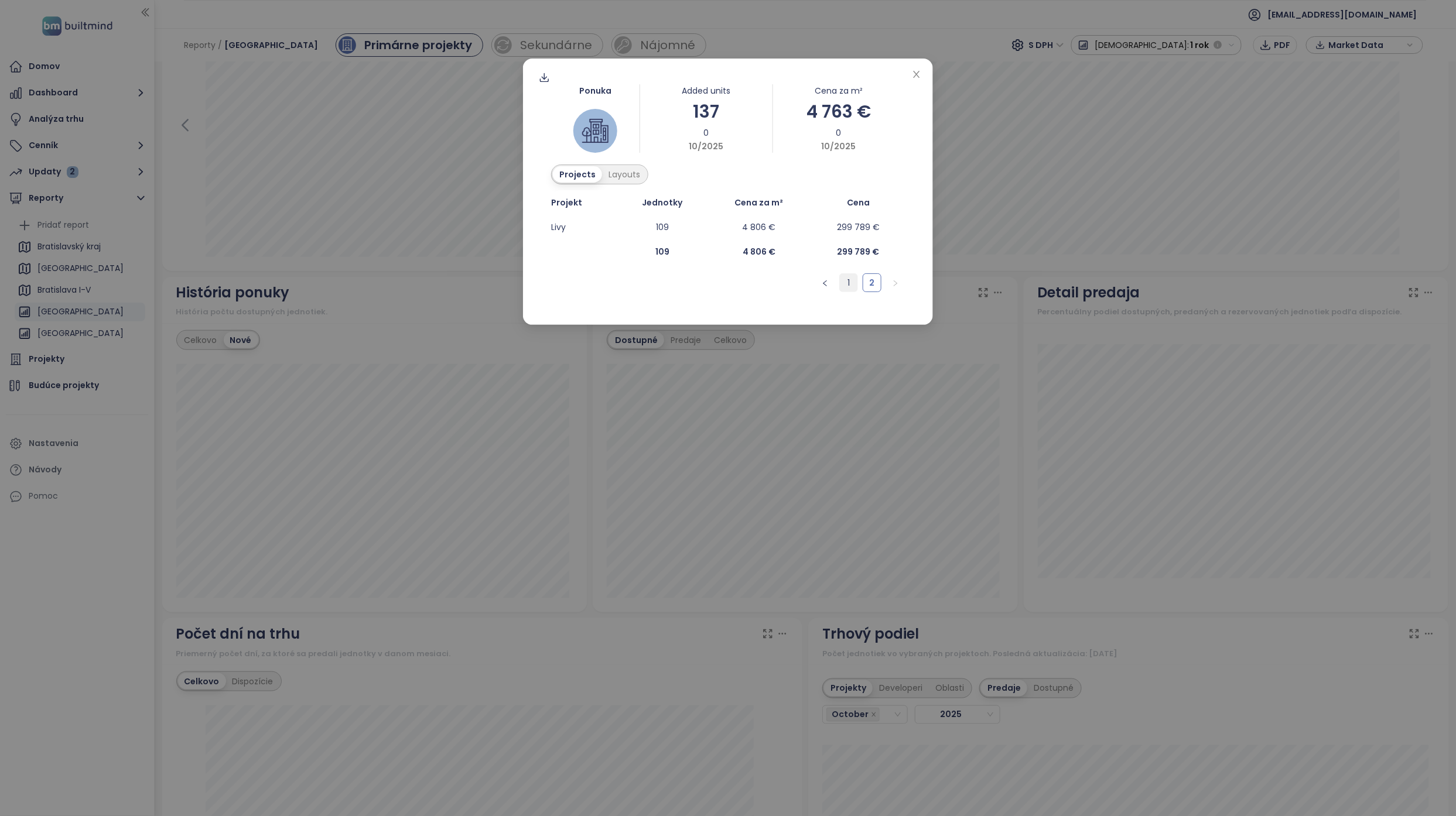
click at [853, 288] on link "1" at bounding box center [848, 283] width 18 height 18
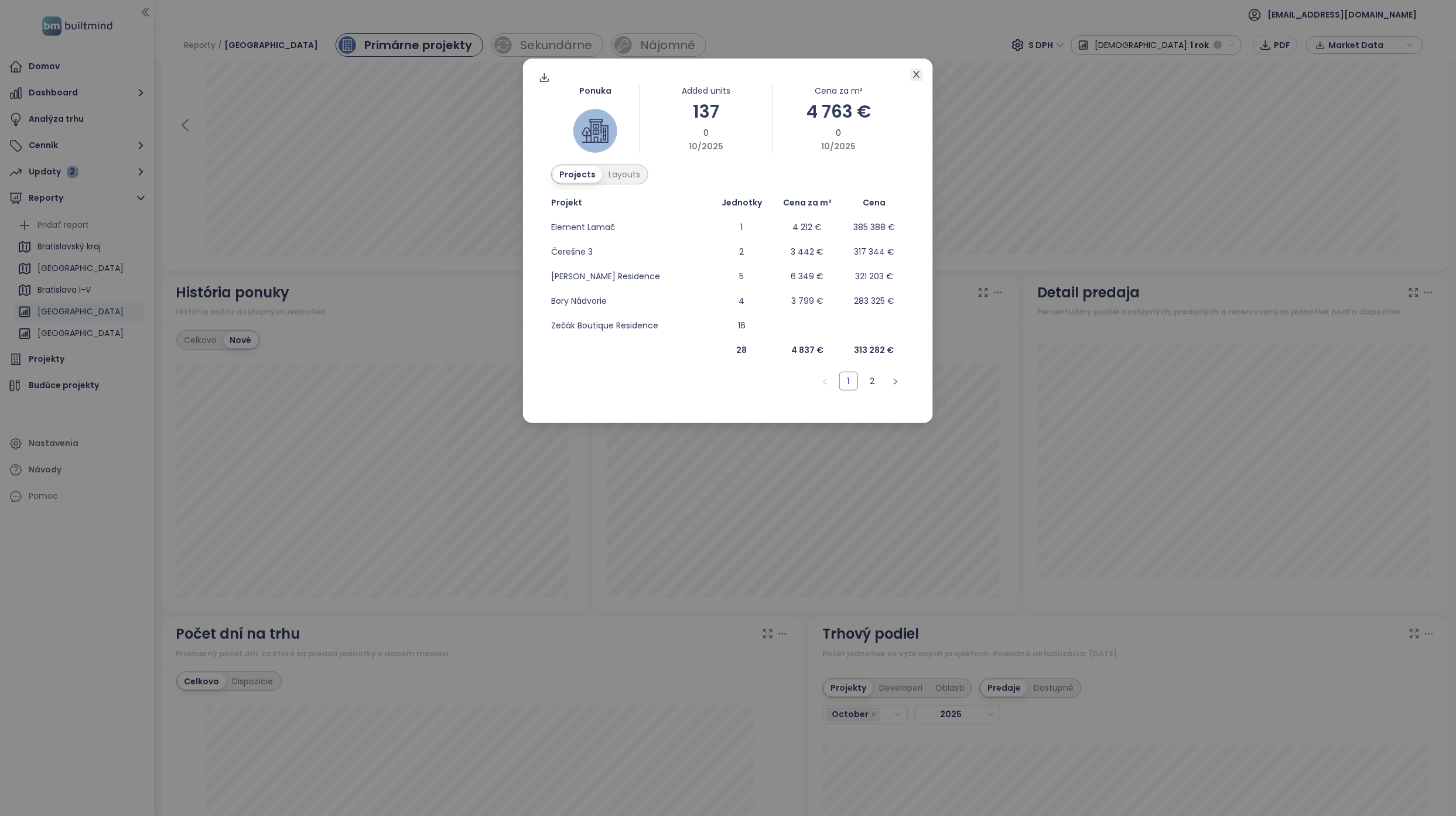
click at [910, 73] on span "Close" at bounding box center [917, 75] width 13 height 13
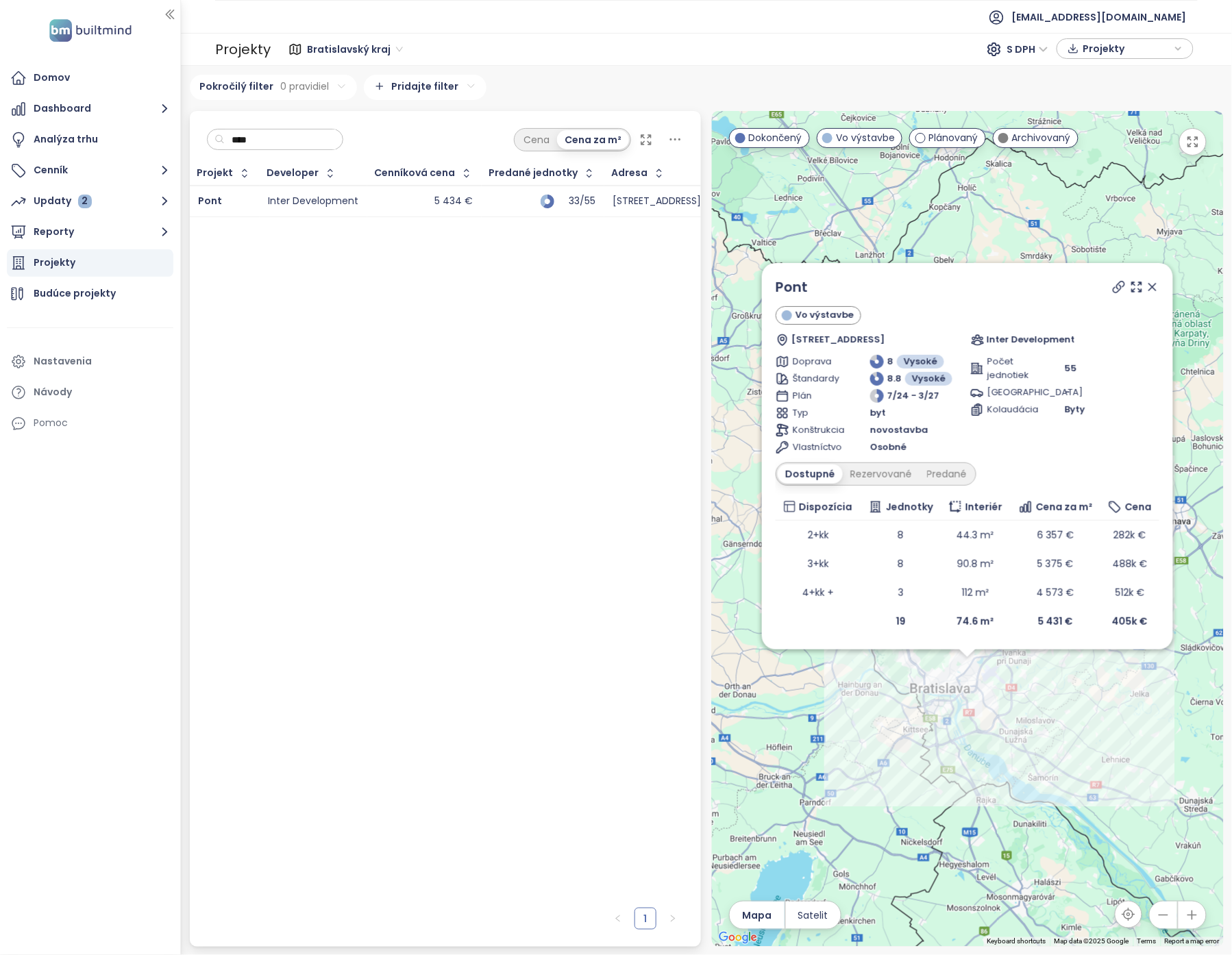
click at [305, 134] on input "****" at bounding box center [280, 140] width 111 height 21
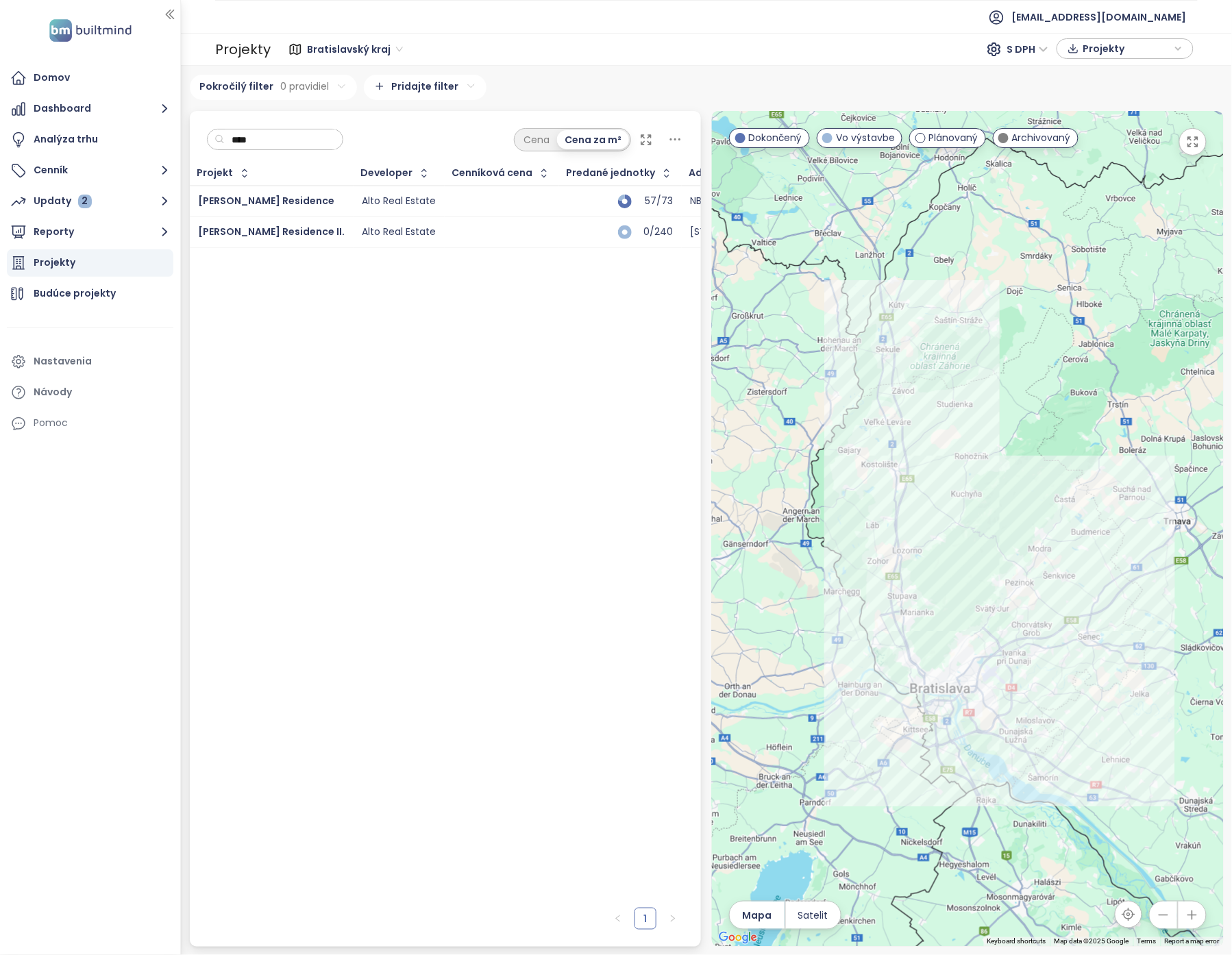
click at [453, 231] on div at bounding box center [502, 232] width 98 height 17
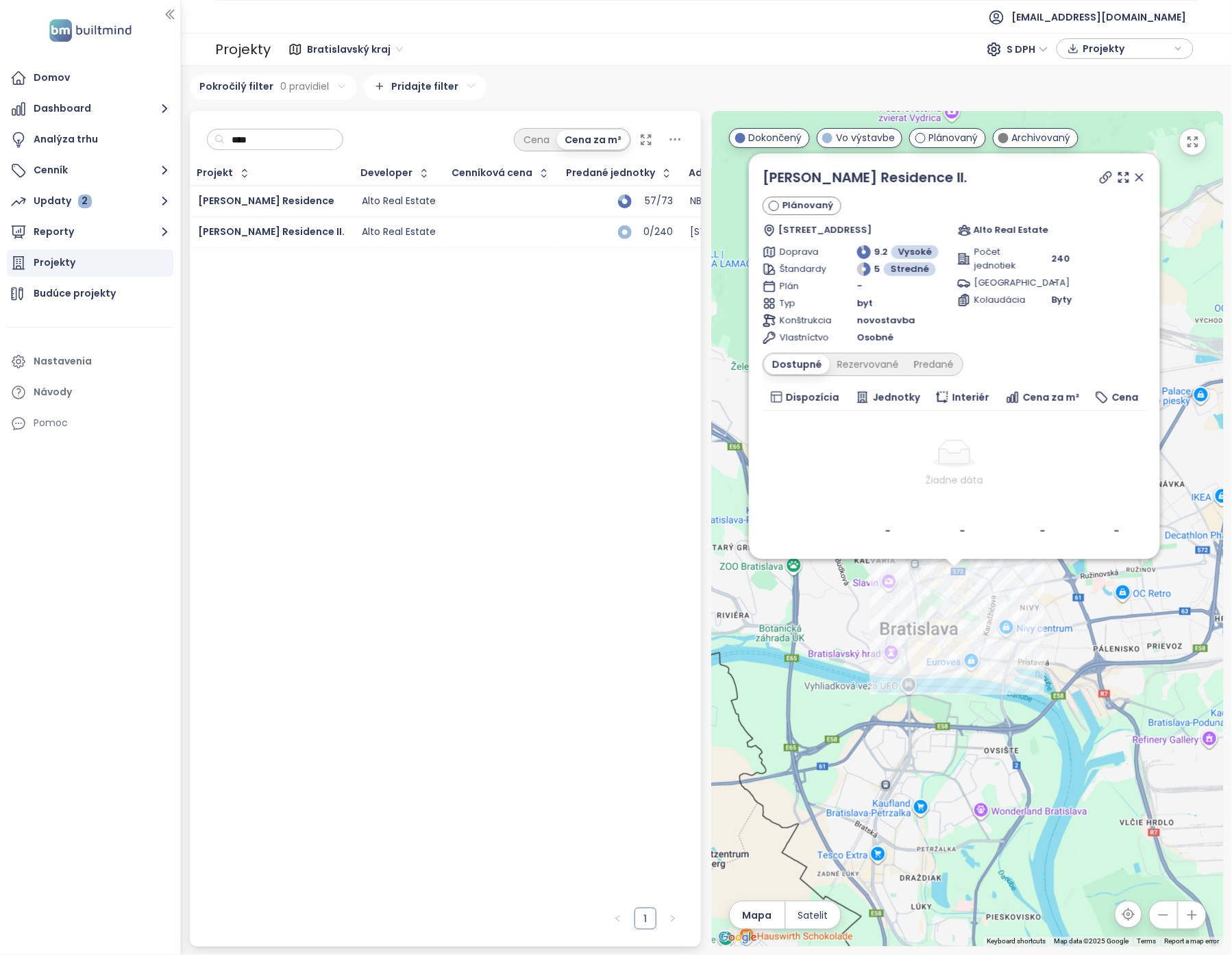
drag, startPoint x: 881, startPoint y: 633, endPoint x: 1004, endPoint y: 680, distance: 131.7
click at [1003, 688] on div "[PERSON_NAME] Residence II. Plánovaný Radlinského 6912/27, 811 07 [GEOGRAPHIC_D…" at bounding box center [968, 529] width 512 height 836
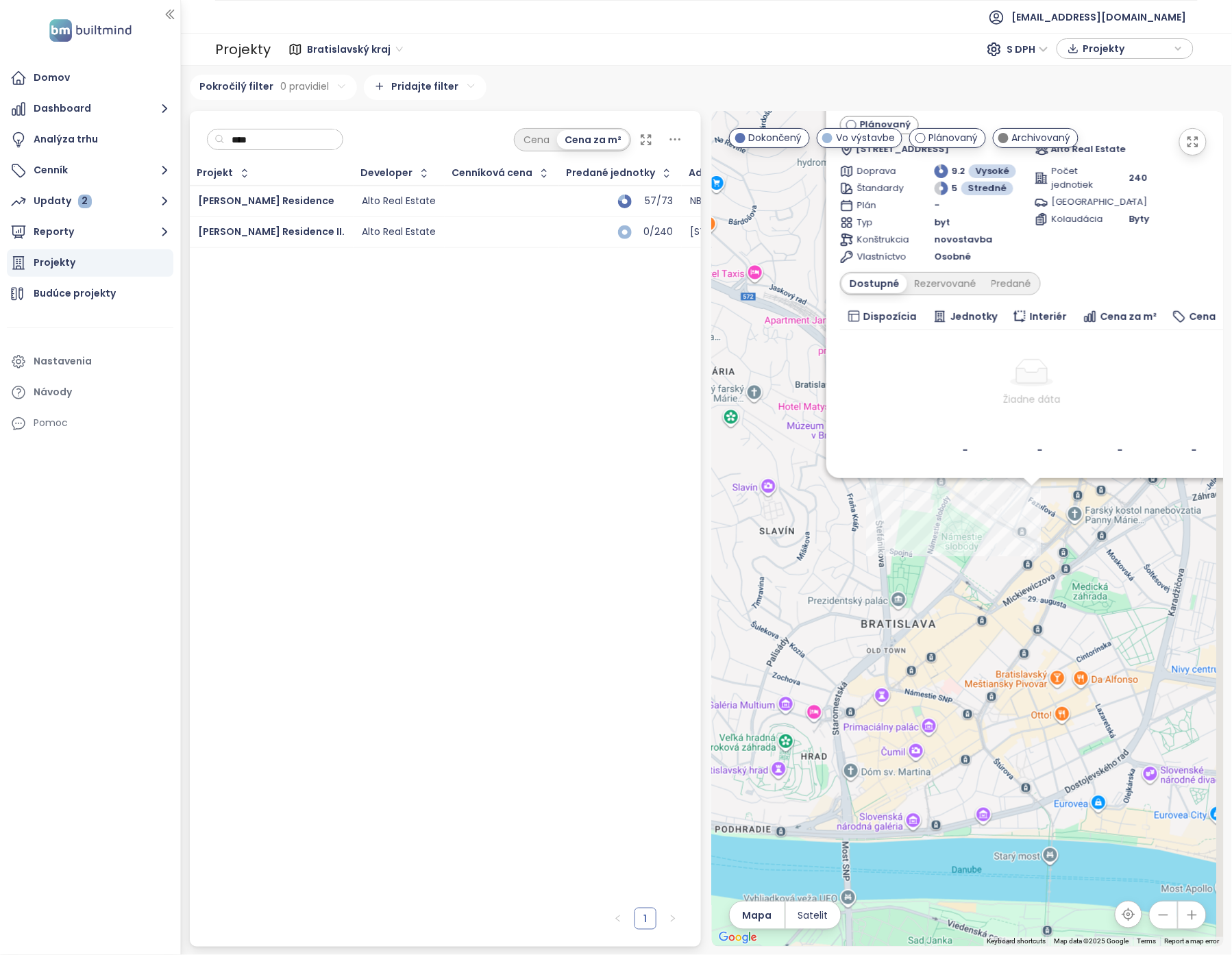
drag, startPoint x: 1089, startPoint y: 608, endPoint x: 976, endPoint y: 729, distance: 165.6
click at [976, 729] on div "[PERSON_NAME] Residence II. Plánovaný Radlinského 6912/27, 811 07 [GEOGRAPHIC_D…" at bounding box center [968, 529] width 512 height 836
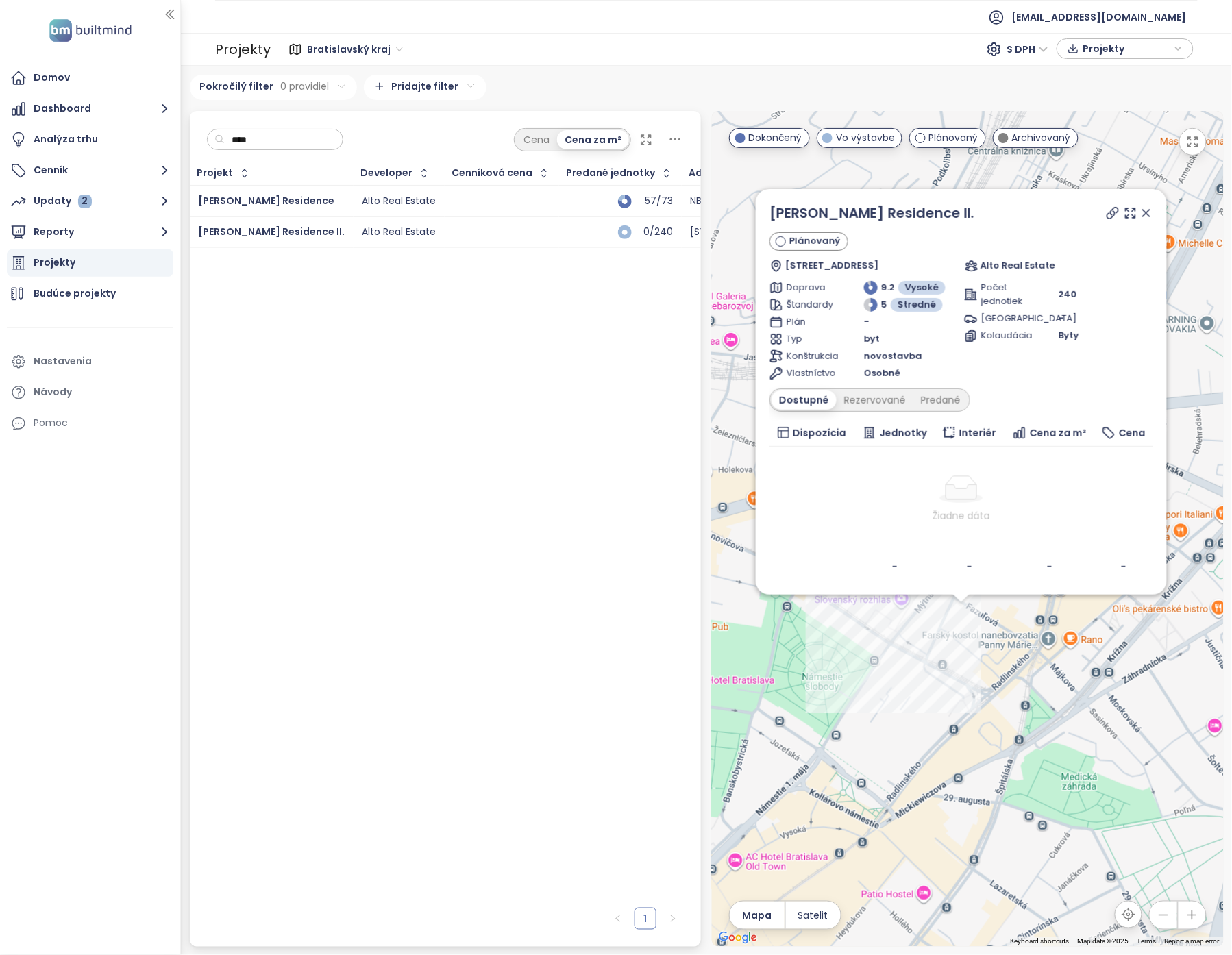
drag, startPoint x: 1001, startPoint y: 697, endPoint x: 1009, endPoint y: 628, distance: 69.5
click at [1014, 708] on div "[PERSON_NAME] Residence II. Plánovaný Radlinského 6912/27, 811 07 [GEOGRAPHIC_D…" at bounding box center [968, 529] width 512 height 836
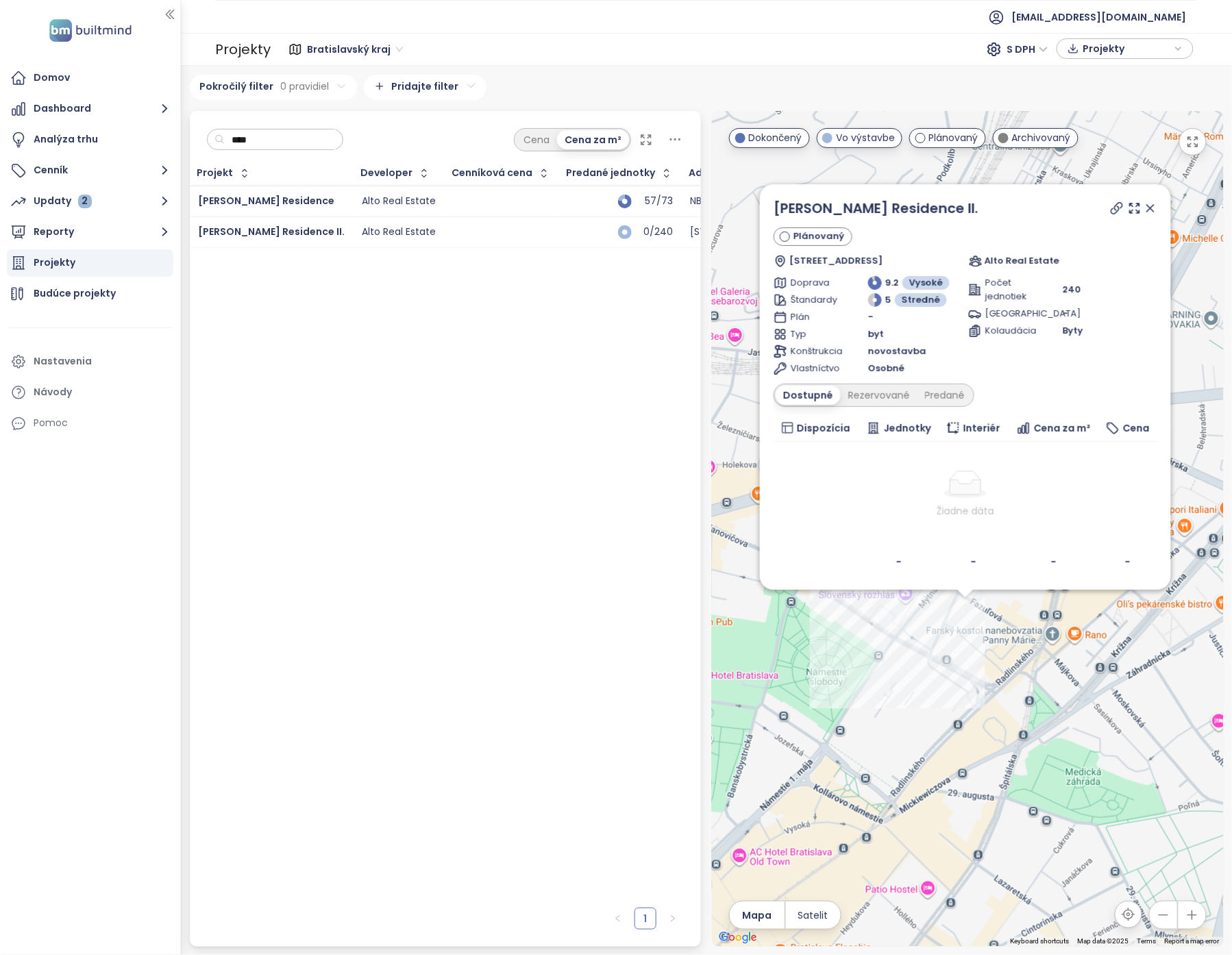
click at [1201, 151] on button "button" at bounding box center [1193, 142] width 28 height 28
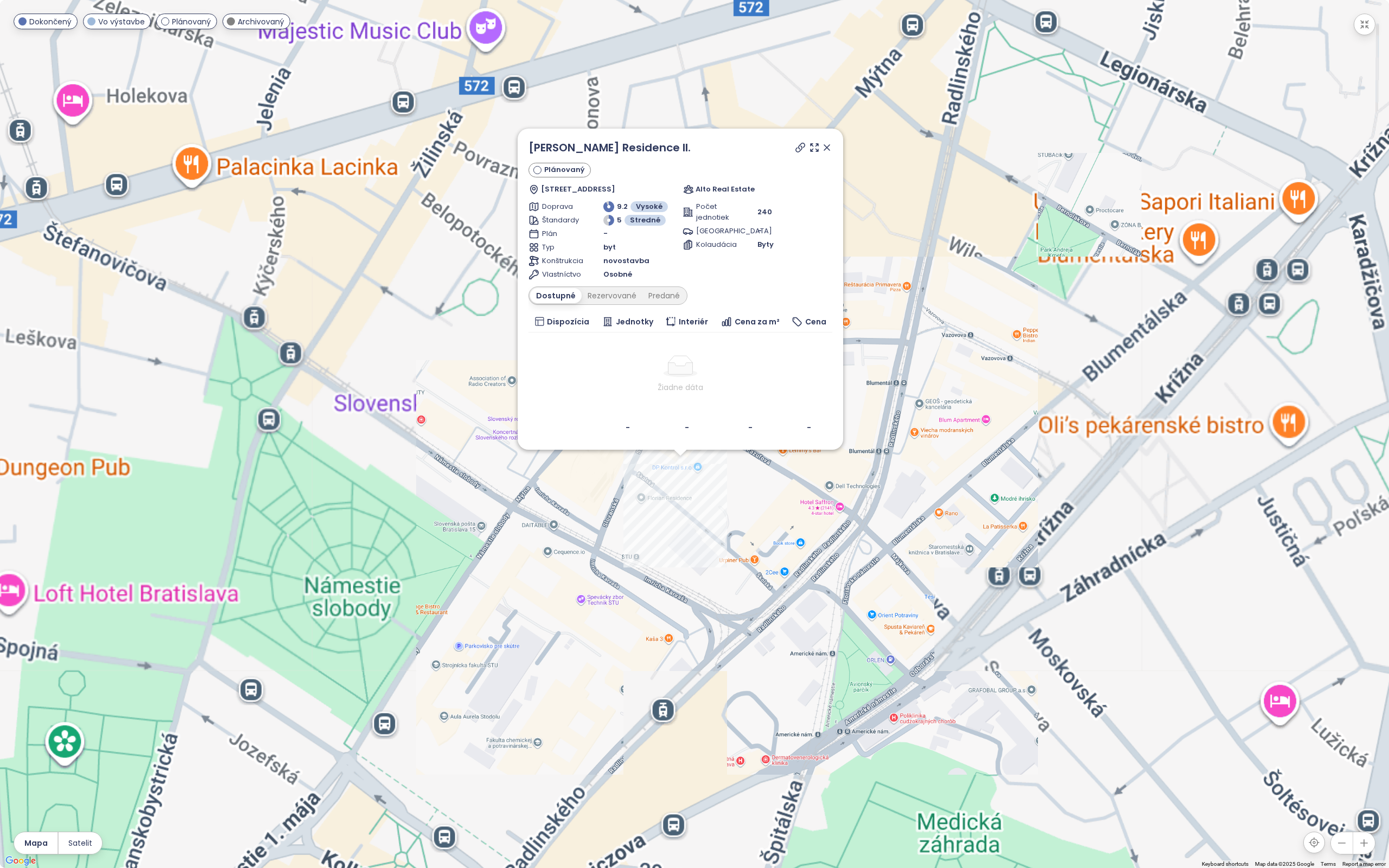
drag, startPoint x: 823, startPoint y: 552, endPoint x: 847, endPoint y: 557, distance: 24.5
click at [847, 557] on div "[PERSON_NAME] Residence II. Plánovaný Radlinského 6912/27, 811 07 [GEOGRAPHIC_D…" at bounding box center [694, 434] width 1389 height 868
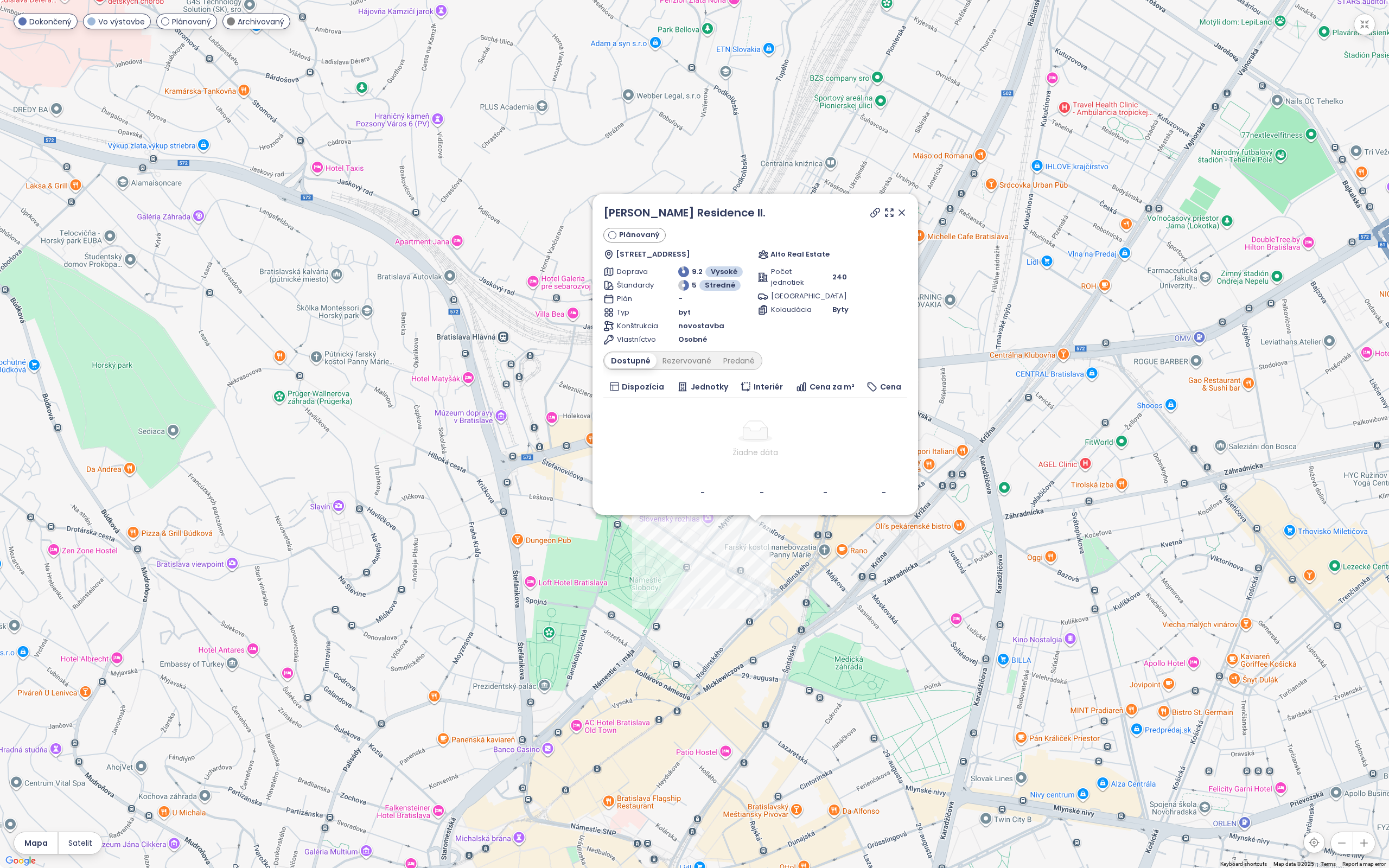
click at [903, 212] on icon at bounding box center [902, 213] width 11 height 11
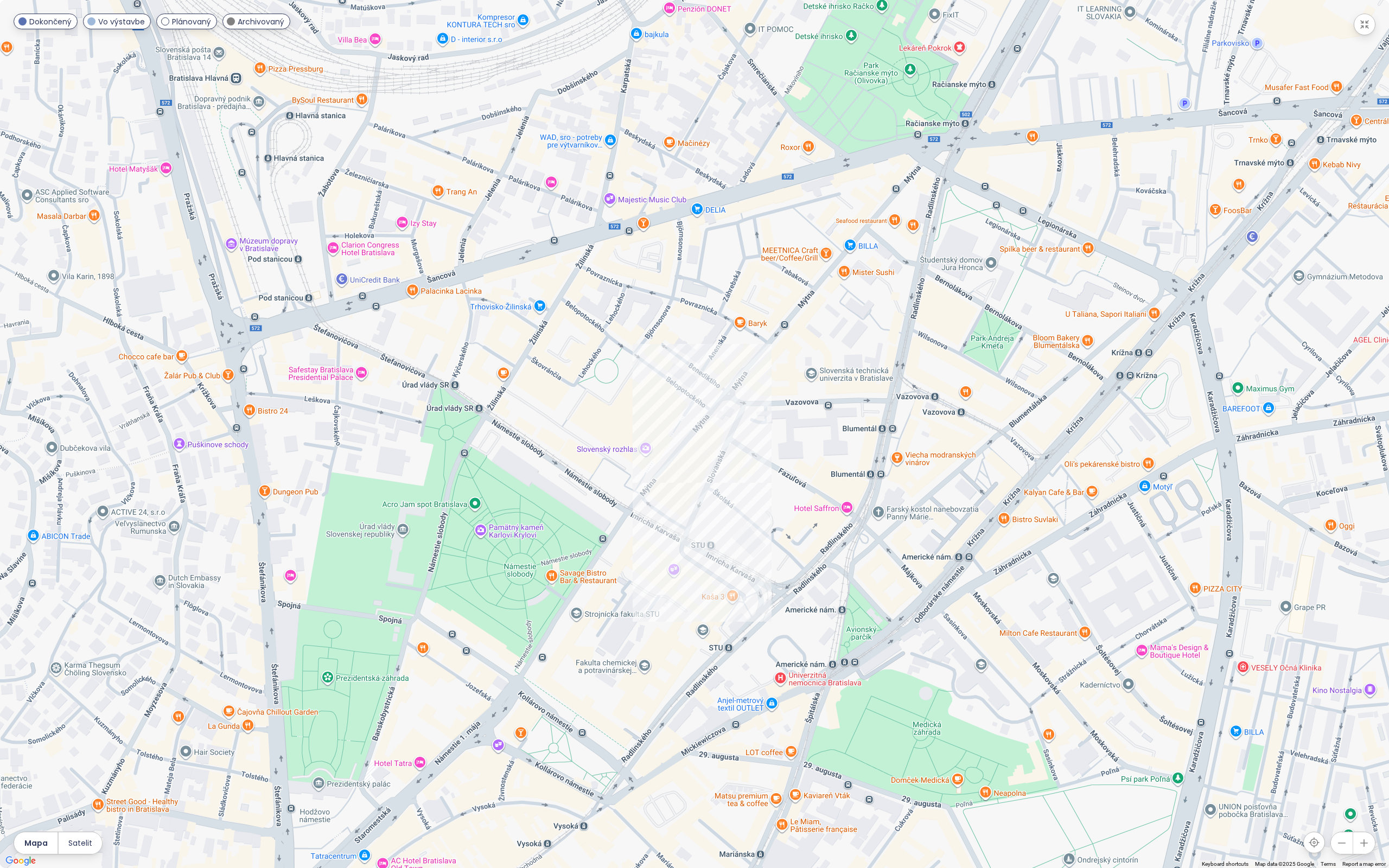
click at [975, 29] on icon "button" at bounding box center [1365, 24] width 11 height 11
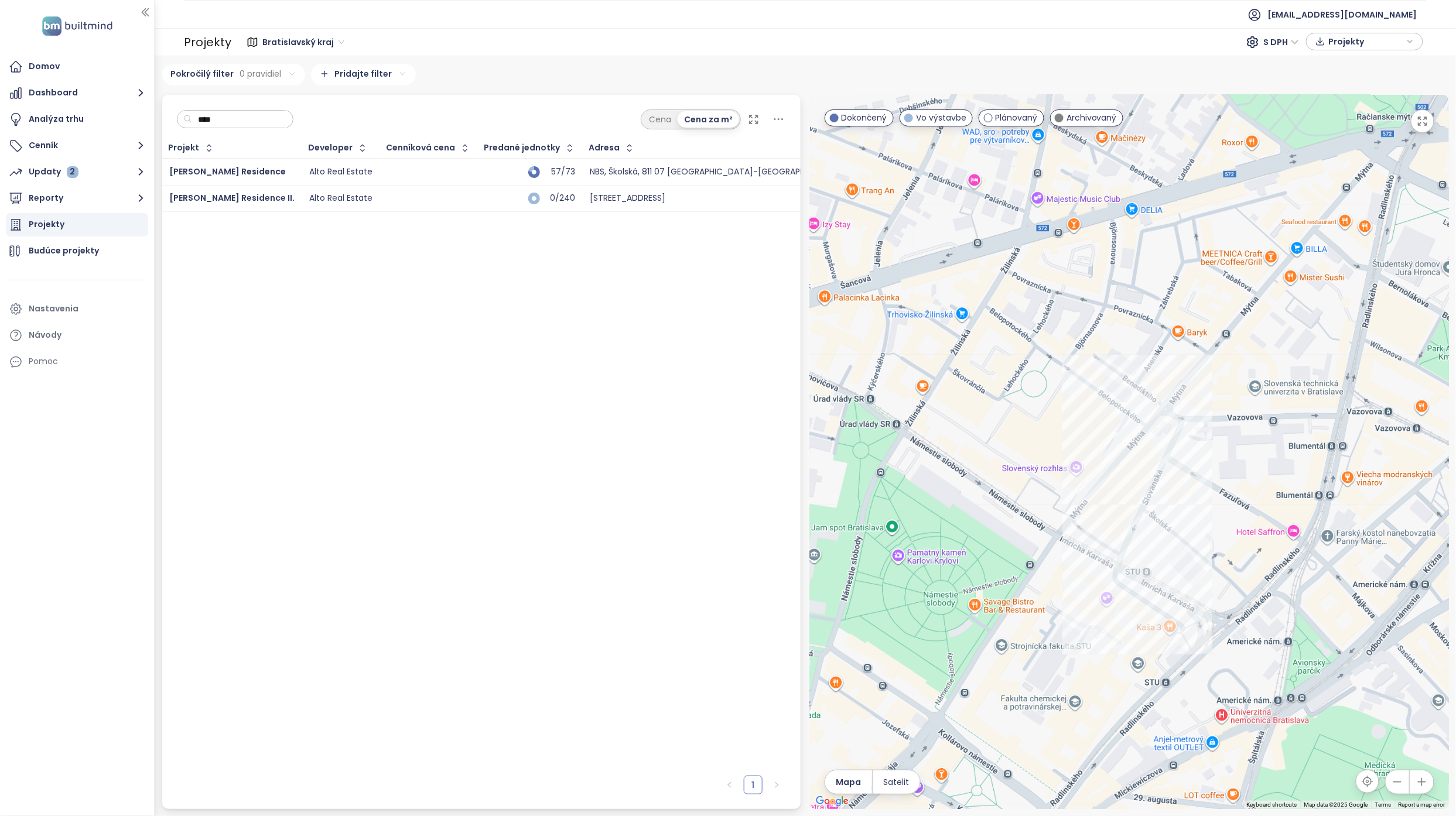
drag, startPoint x: 229, startPoint y: 120, endPoint x: 188, endPoint y: 113, distance: 41.6
click at [188, 113] on div "****" at bounding box center [235, 119] width 117 height 19
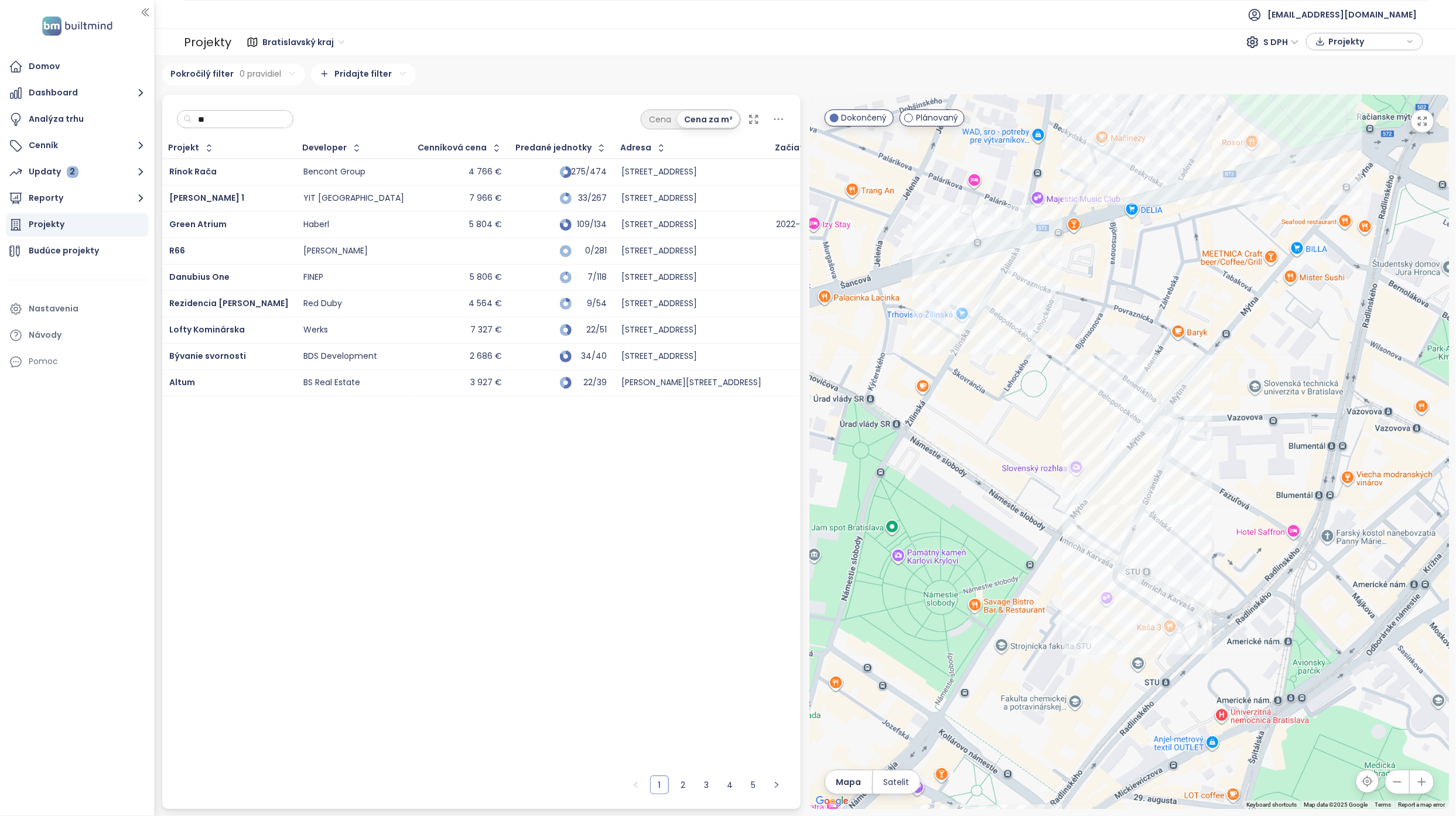
type input "*"
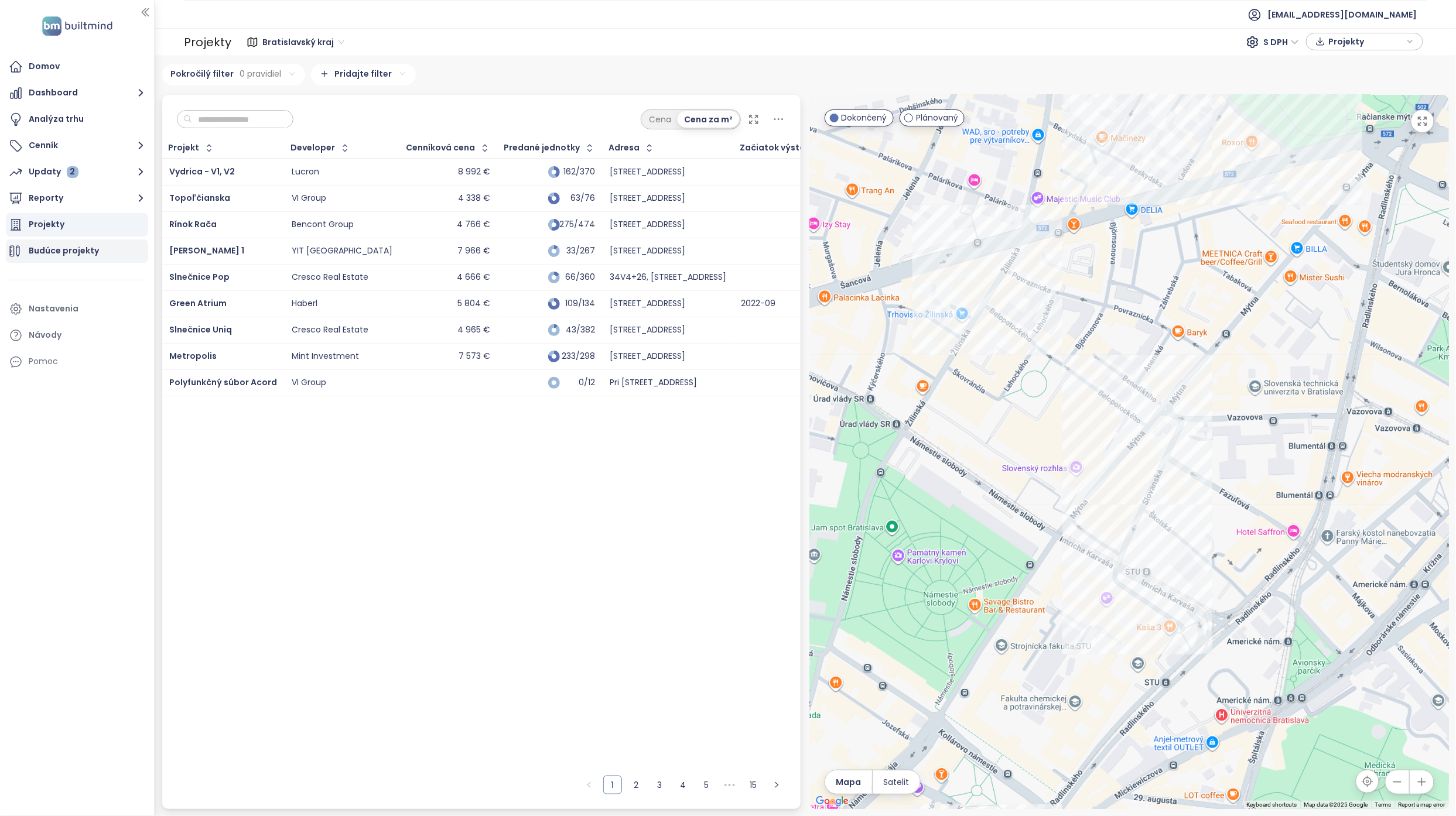
click at [89, 262] on div "Budúce projekty" at bounding box center [77, 251] width 142 height 23
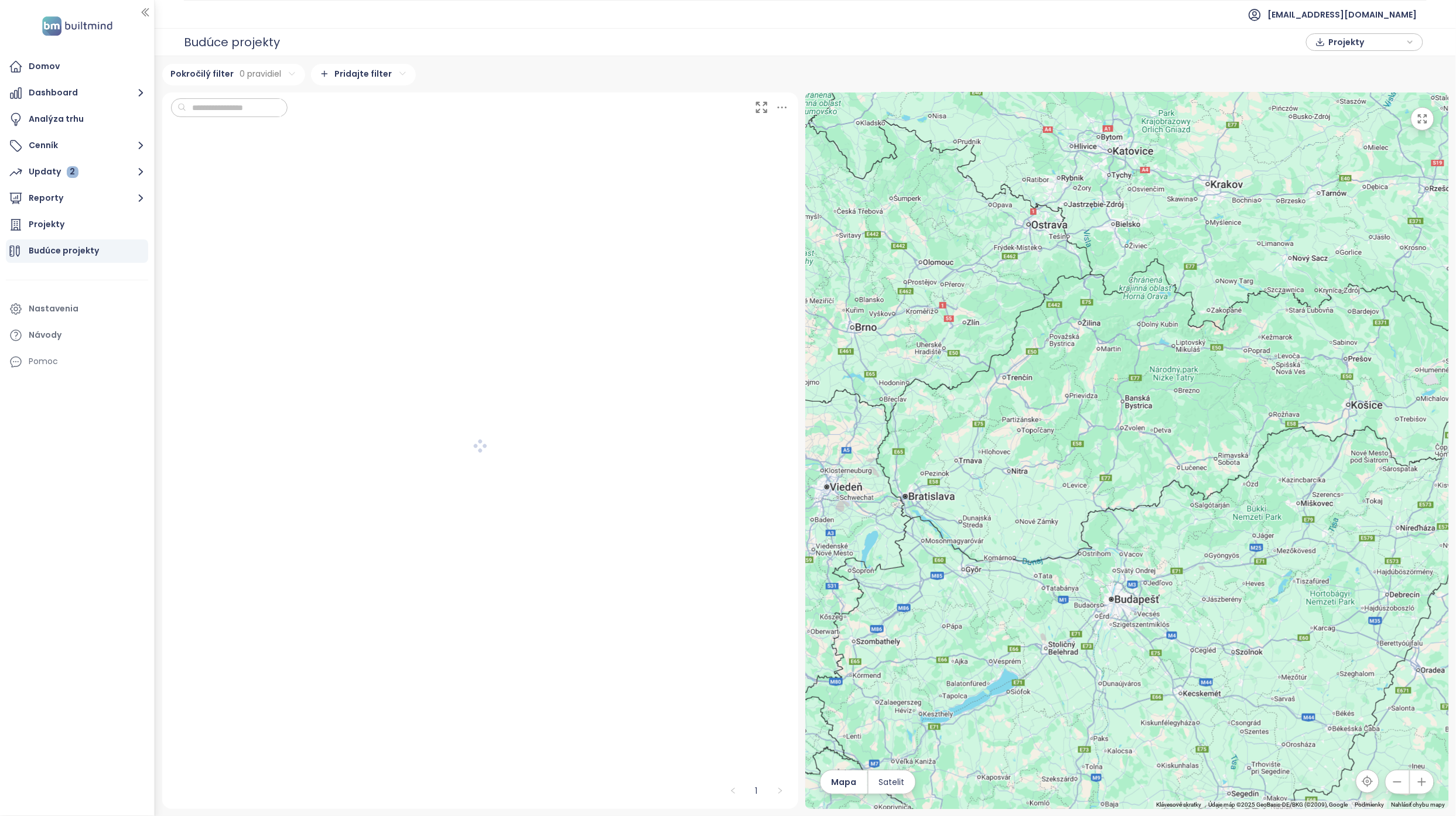
click at [241, 108] on input "text" at bounding box center [233, 108] width 95 height 18
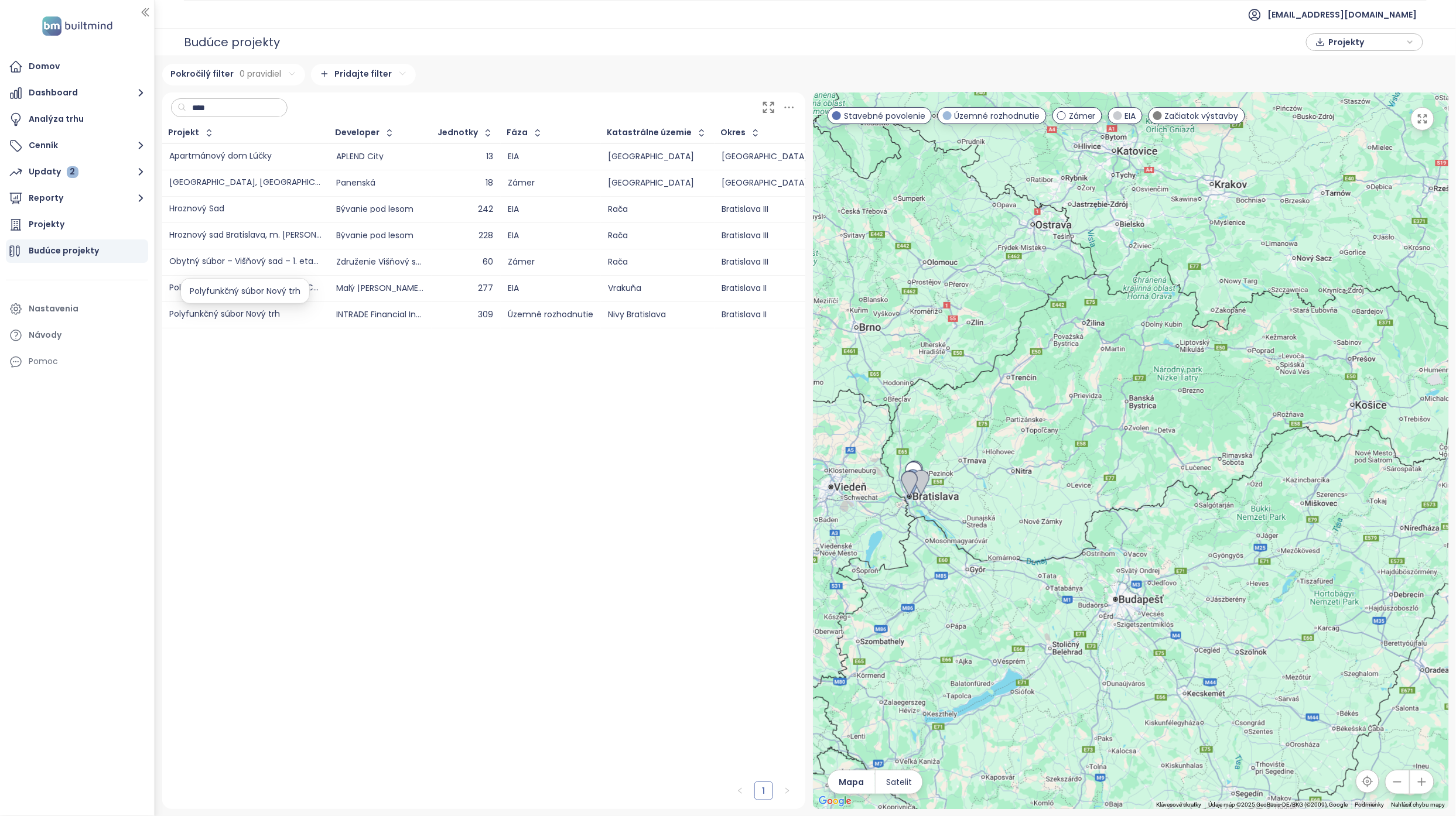
type input "****"
click at [284, 315] on div "Polyfunkčný súbor Nový trh" at bounding box center [245, 314] width 152 height 9
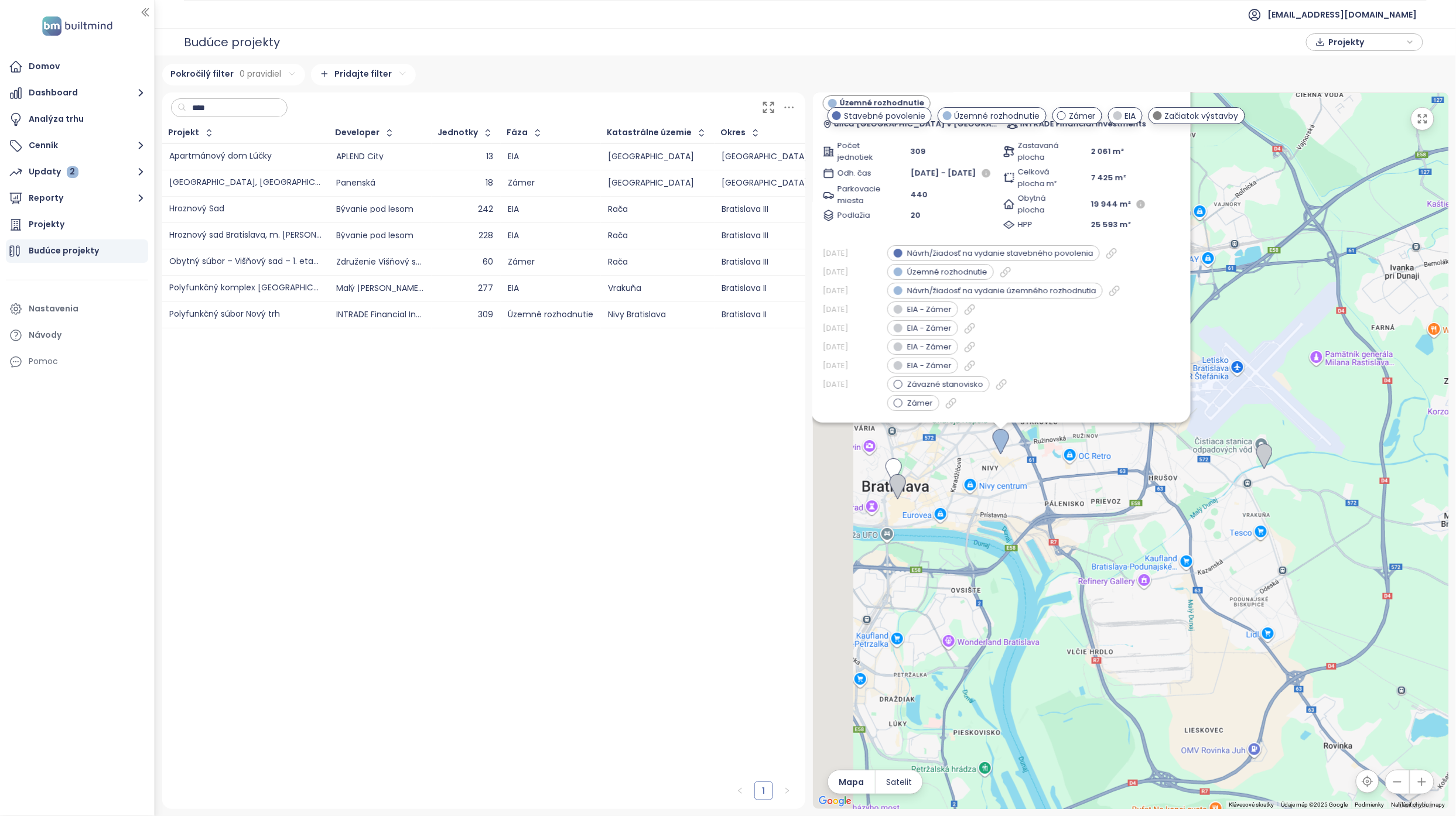
drag, startPoint x: 1008, startPoint y: 420, endPoint x: 1106, endPoint y: 516, distance: 137.2
click at [1052, 516] on div "Polyfunkčný súbor Nový trh Územné rozhodnutie ulica [GEOGRAPHIC_DATA] v [GEOGRA…" at bounding box center [1130, 451] width 636 height 717
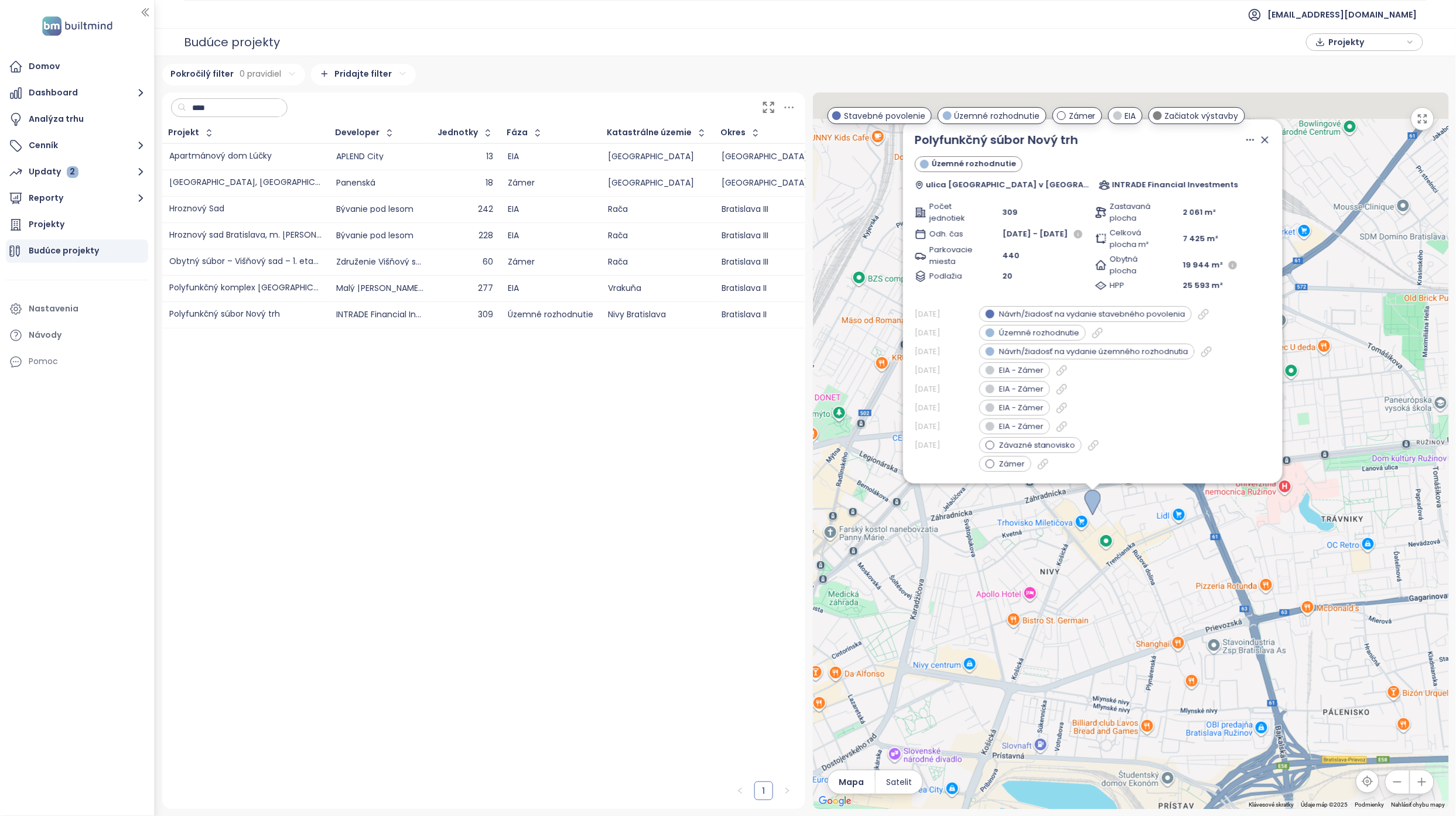
drag, startPoint x: 1095, startPoint y: 506, endPoint x: 1160, endPoint y: 575, distance: 94.8
click at [1052, 575] on div "Polyfunkčný súbor Nový trh Územné rozhodnutie ulica [GEOGRAPHIC_DATA] v [GEOGRA…" at bounding box center [1130, 451] width 636 height 717
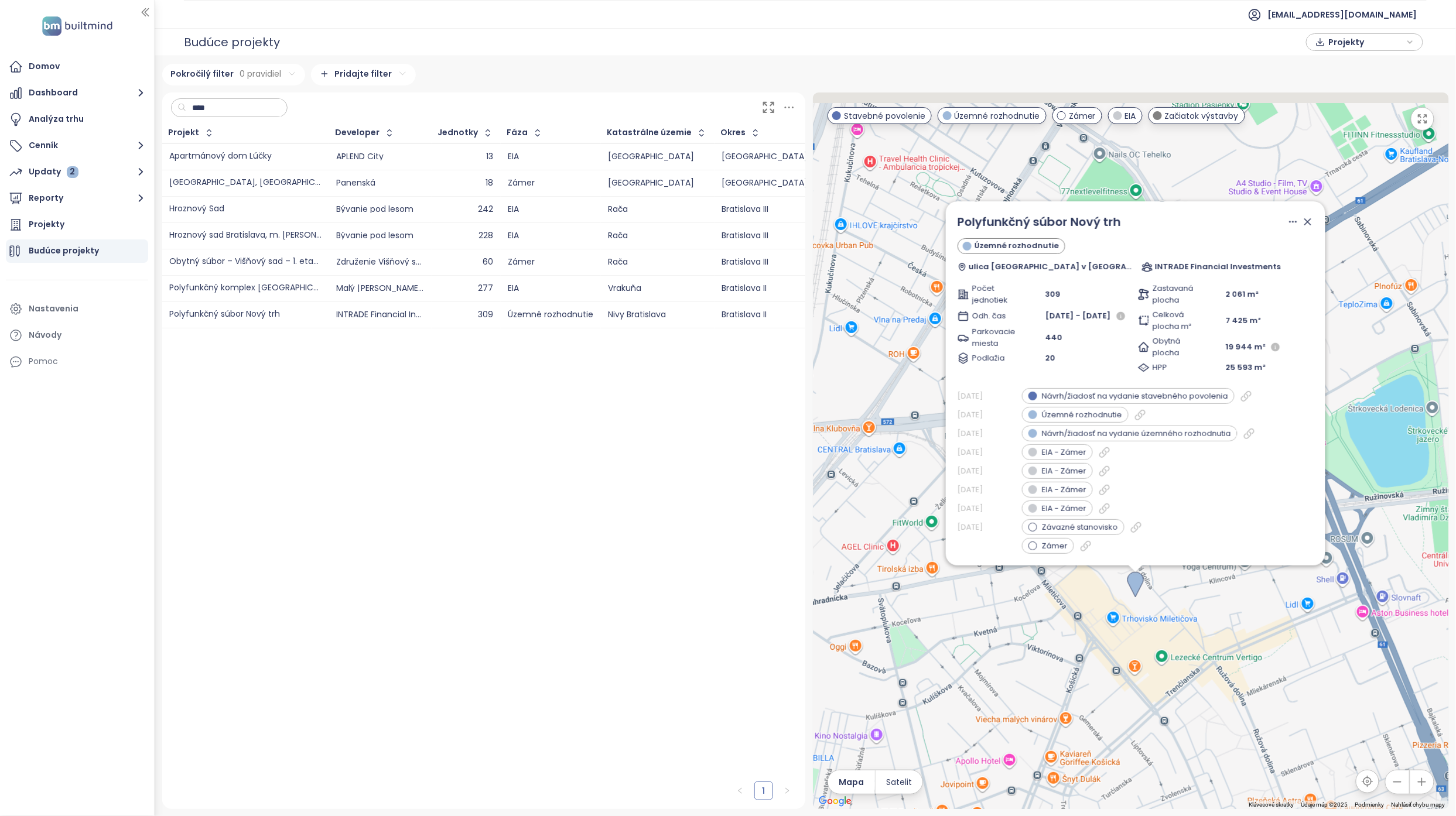
drag, startPoint x: 1152, startPoint y: 589, endPoint x: 1187, endPoint y: 631, distance: 54.7
click at [1052, 637] on div "Polyfunkčný súbor Nový trh Územné rozhodnutie ulica [GEOGRAPHIC_DATA] v [GEOGRA…" at bounding box center [1130, 451] width 636 height 717
click at [1052, 227] on icon at bounding box center [1308, 221] width 12 height 12
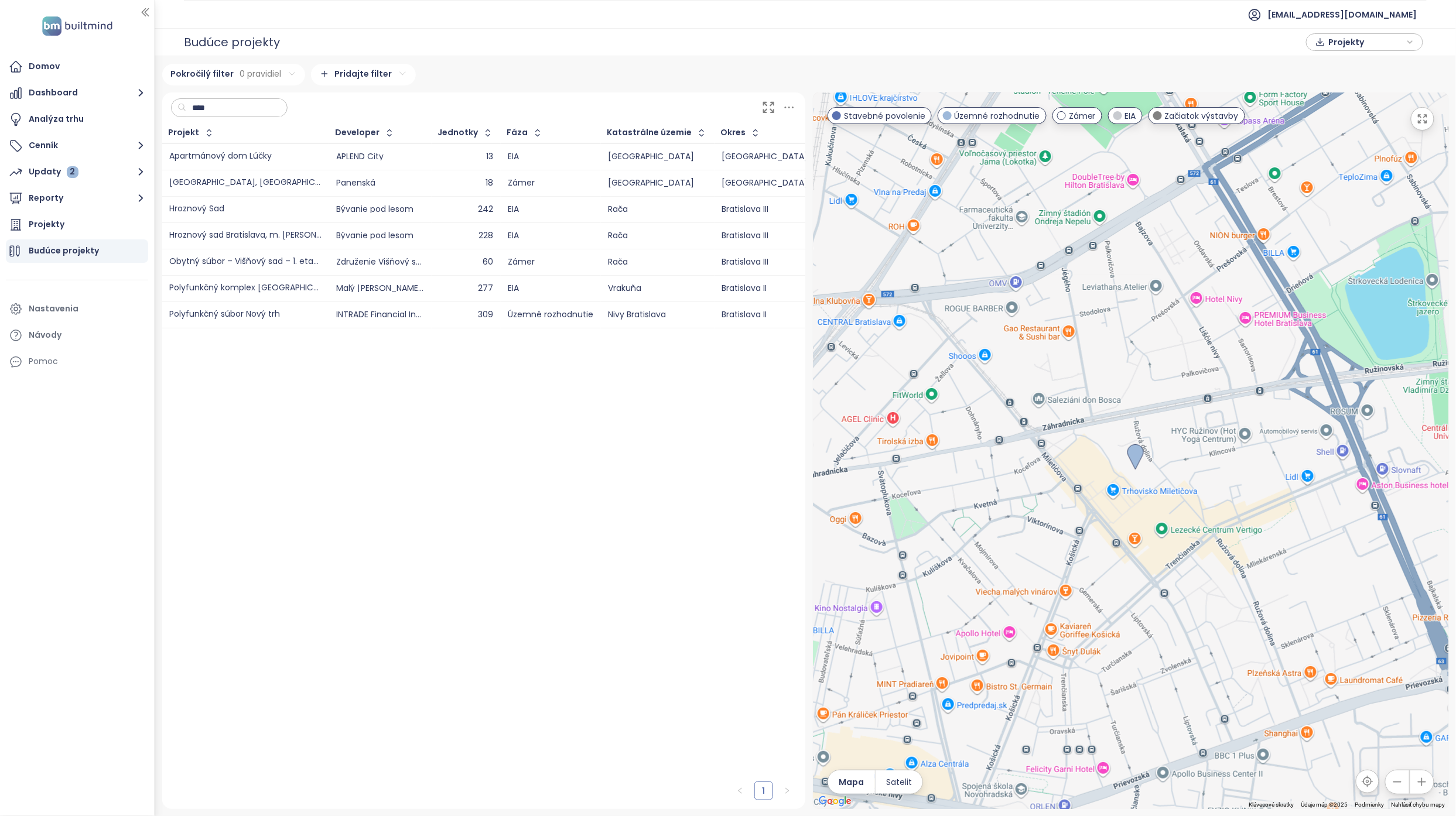
drag, startPoint x: 1167, startPoint y: 651, endPoint x: 1171, endPoint y: 513, distance: 138.1
click at [1052, 520] on div at bounding box center [1130, 451] width 636 height 717
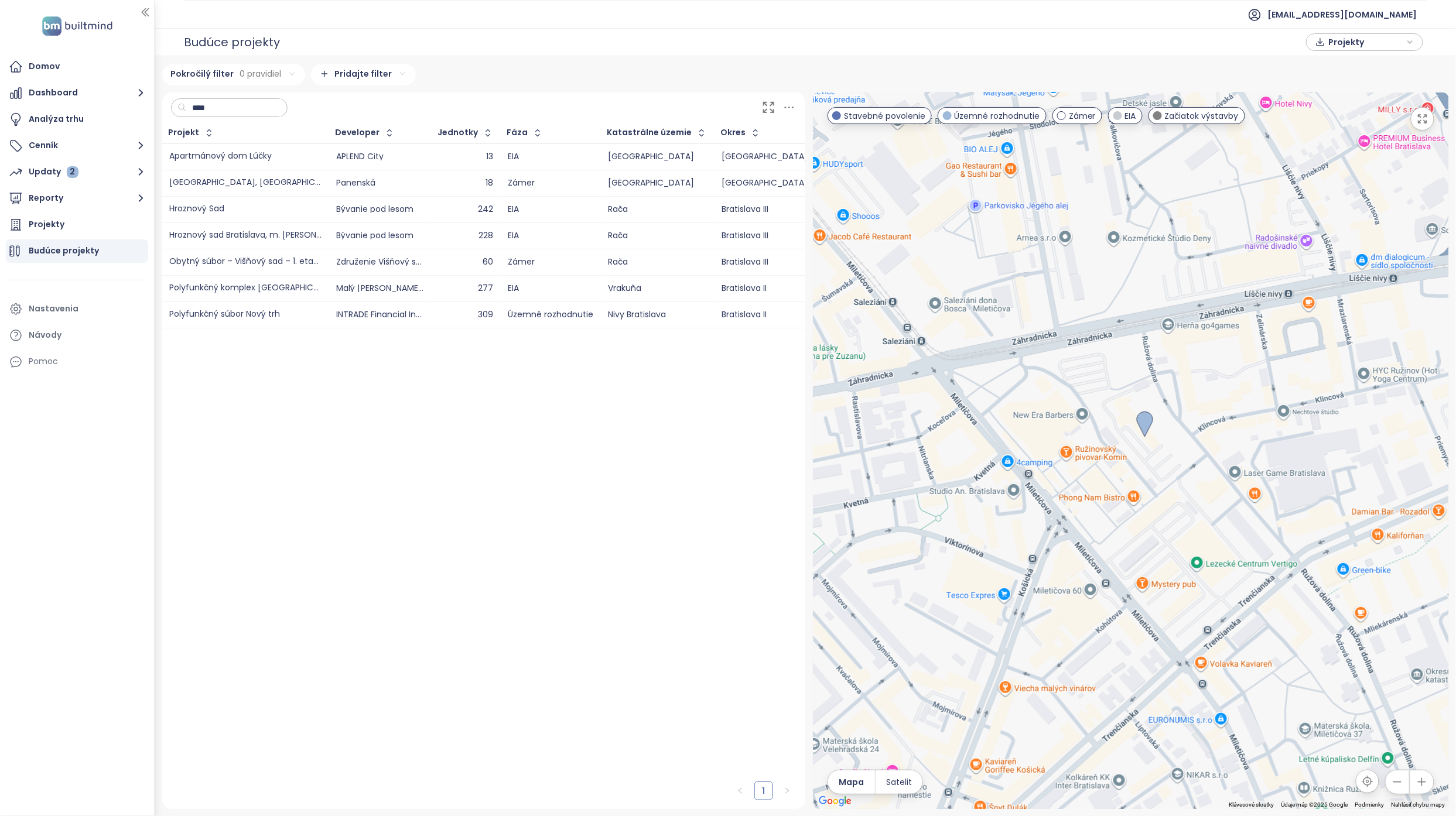
drag, startPoint x: 1170, startPoint y: 495, endPoint x: 1230, endPoint y: 513, distance: 62.6
click at [1052, 513] on div at bounding box center [1130, 451] width 636 height 717
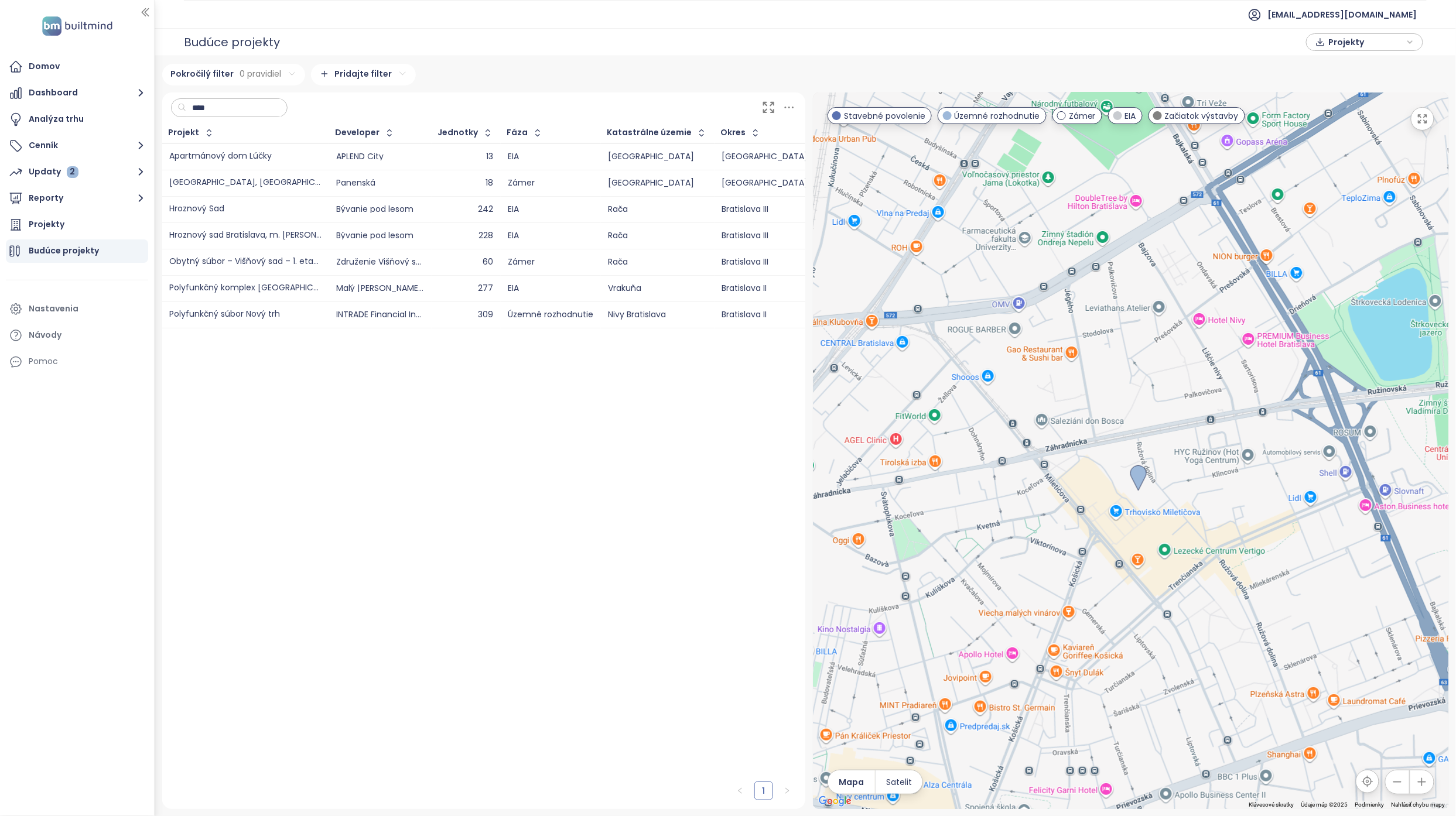
drag, startPoint x: 1244, startPoint y: 509, endPoint x: 1186, endPoint y: 535, distance: 63.6
click at [1052, 535] on div at bounding box center [1130, 451] width 636 height 717
click at [1052, 124] on icon "button" at bounding box center [1423, 119] width 12 height 12
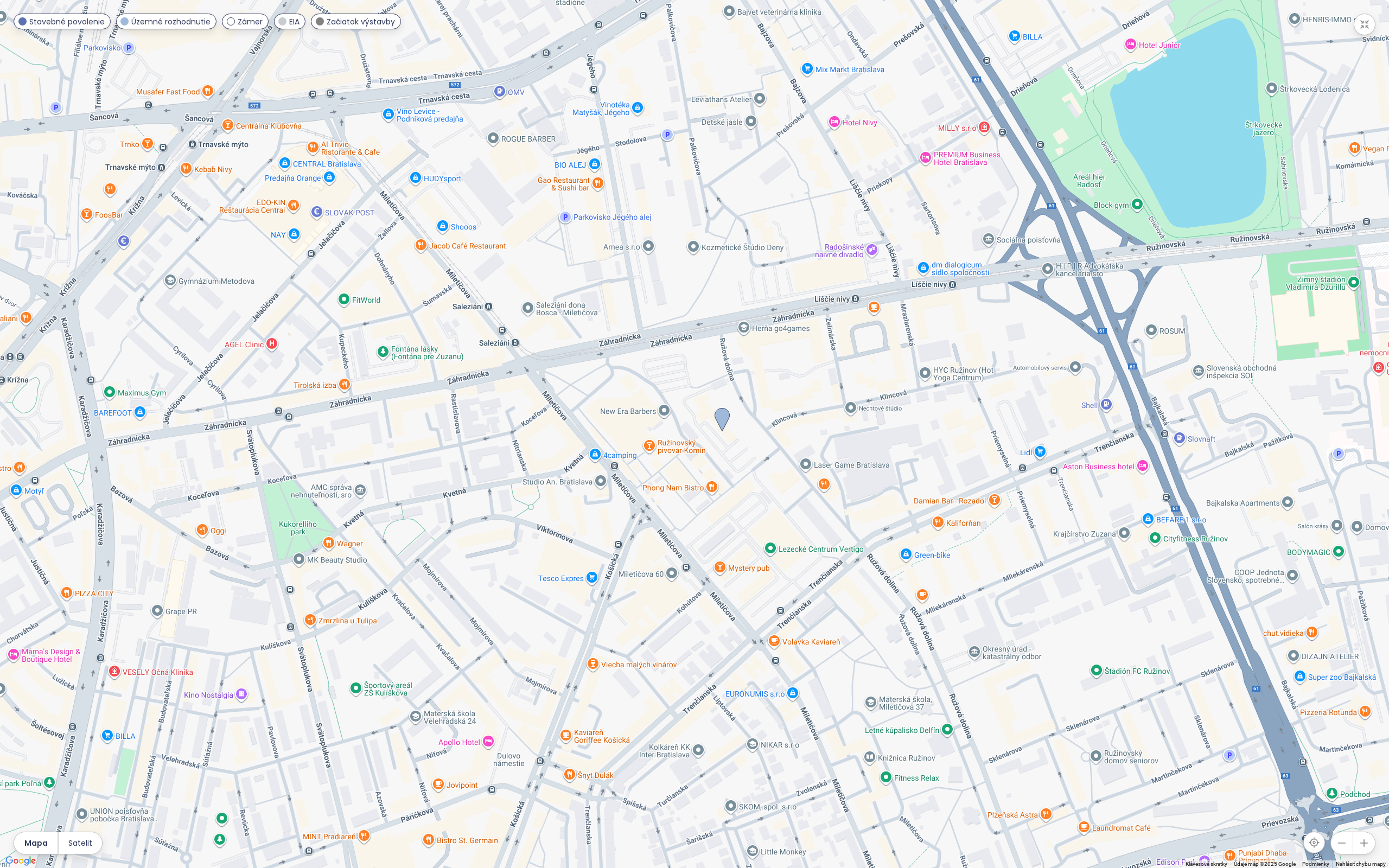
drag, startPoint x: 893, startPoint y: 514, endPoint x: 910, endPoint y: 511, distance: 17.3
click at [910, 511] on div at bounding box center [694, 434] width 1389 height 868
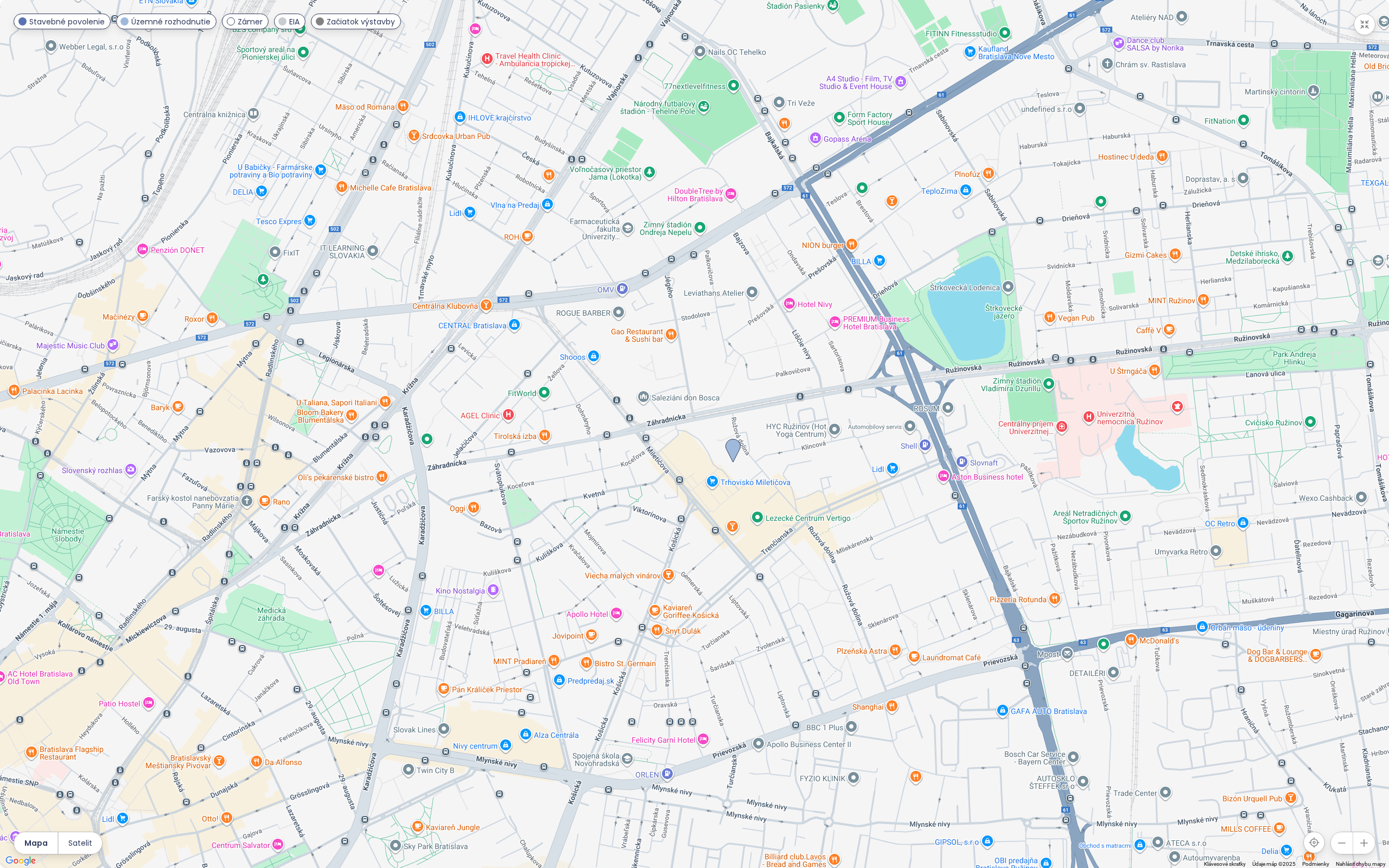
drag, startPoint x: 812, startPoint y: 454, endPoint x: 787, endPoint y: 469, distance: 29.2
click at [787, 469] on div at bounding box center [694, 434] width 1389 height 868
click at [975, 30] on button "button" at bounding box center [1365, 24] width 22 height 22
